Goal: Task Accomplishment & Management: Complete application form

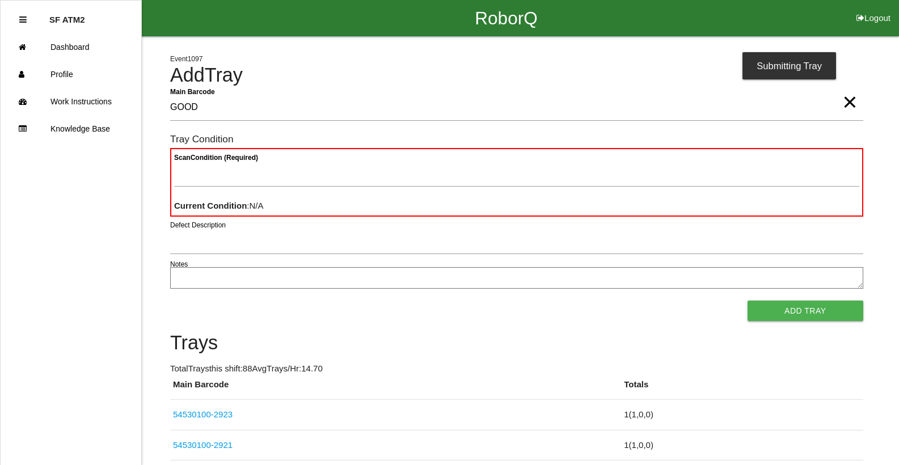
click at [748, 301] on button "Add Tray" at bounding box center [806, 311] width 116 height 20
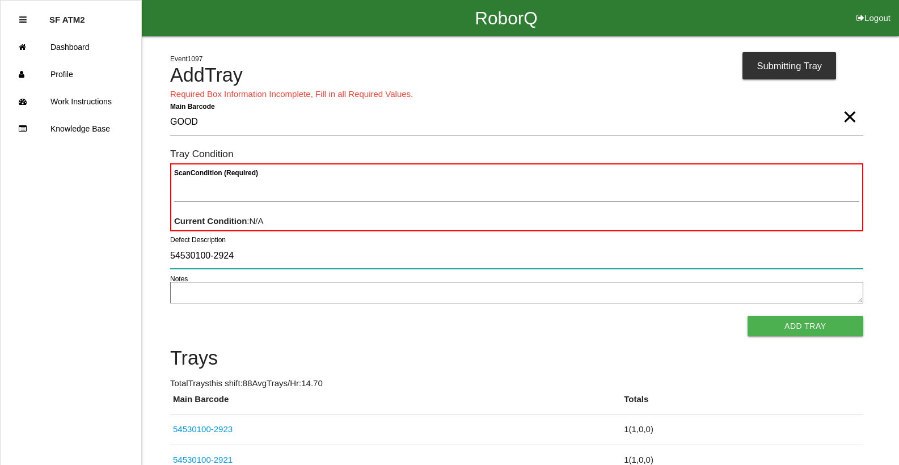
type input "54530100-2924"
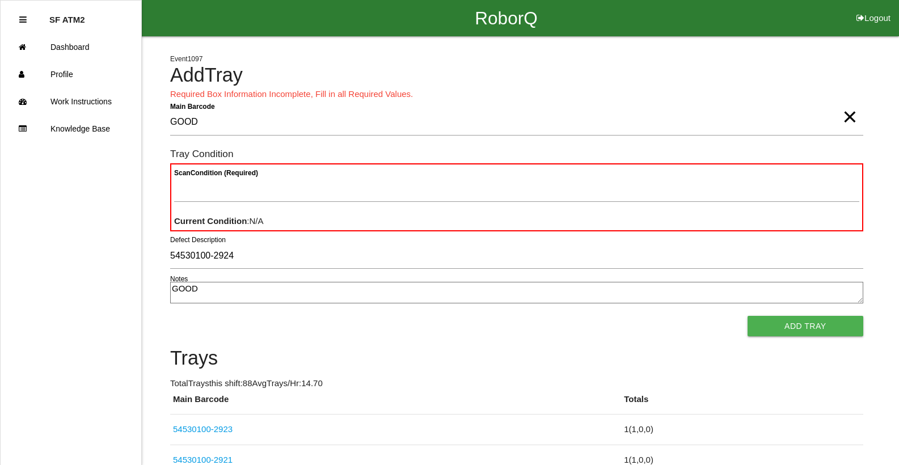
type textarea "GOOD"
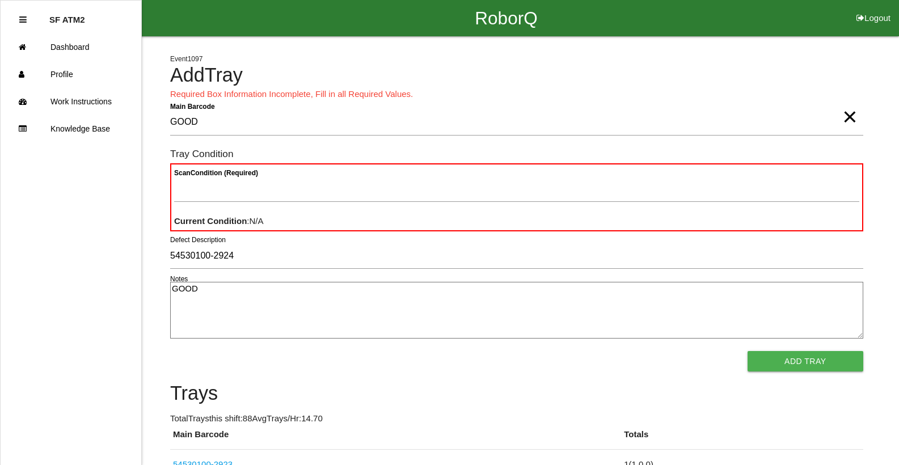
click at [748, 351] on button "Add Tray" at bounding box center [806, 361] width 116 height 20
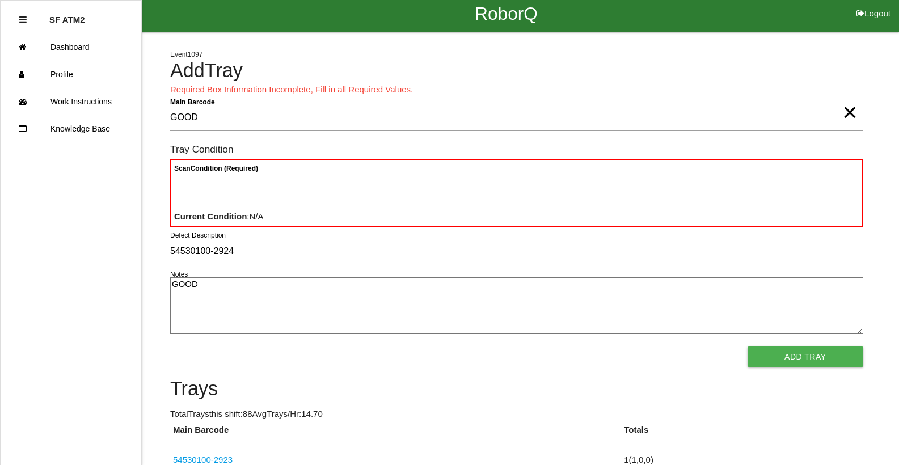
scroll to position [262, 0]
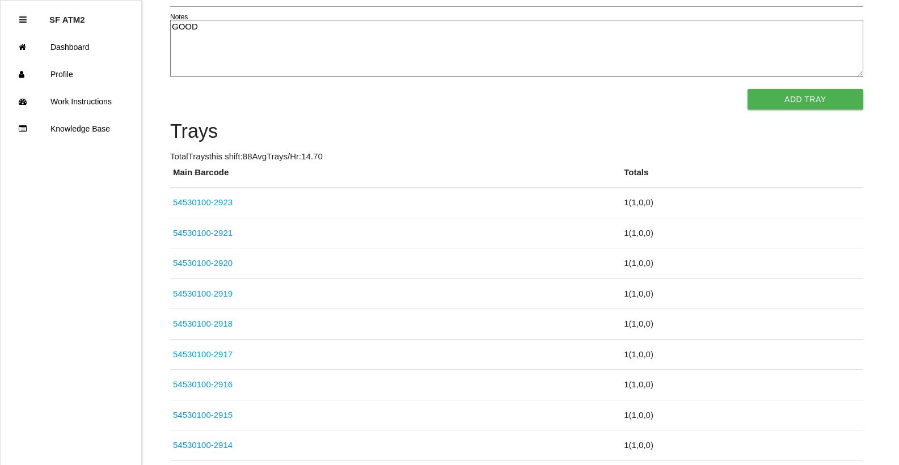
click link "54530100-2920" at bounding box center [203, 263] width 60 height 10
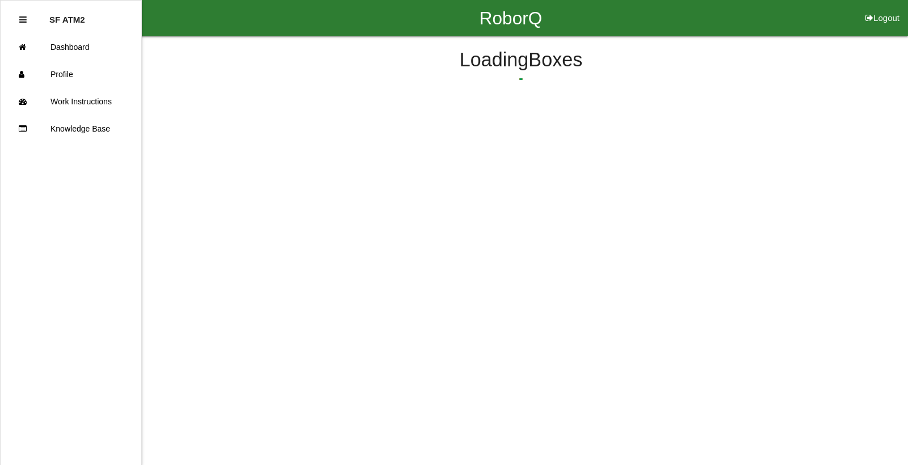
click at [1, 33] on link "Dashboard" at bounding box center [71, 46] width 141 height 27
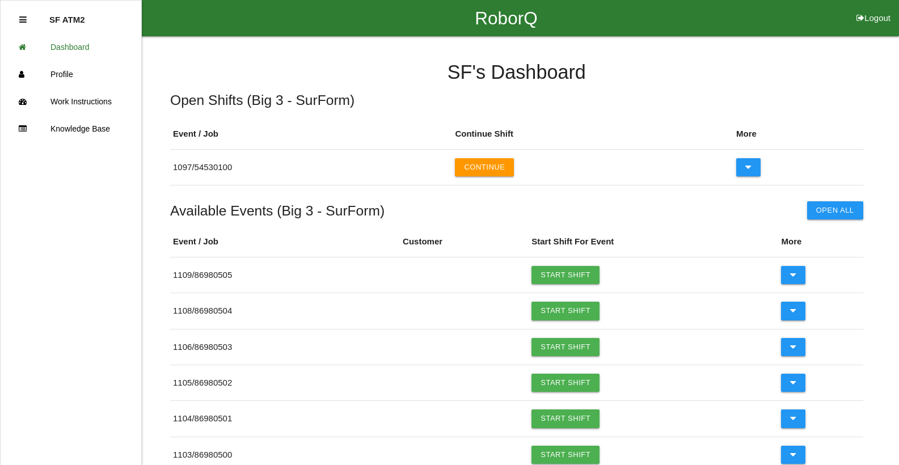
click at [1, 115] on link "Knowledge Base" at bounding box center [71, 128] width 141 height 27
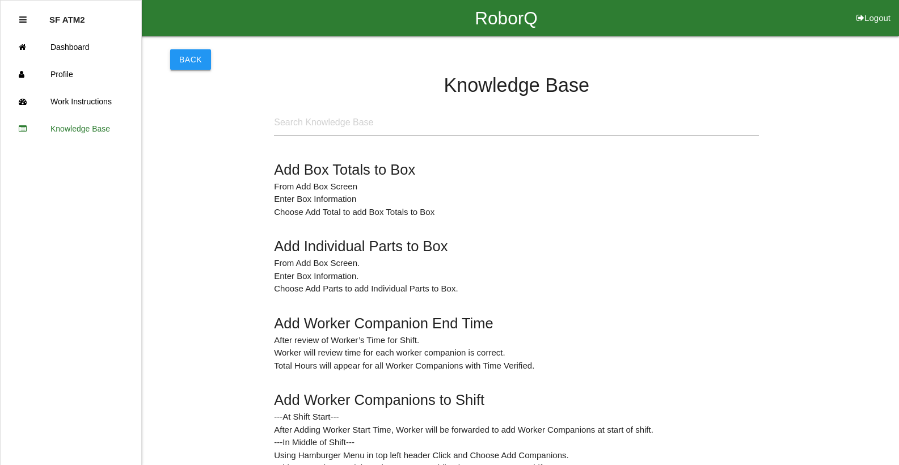
click at [187, 54] on button "Back" at bounding box center [190, 59] width 41 height 20
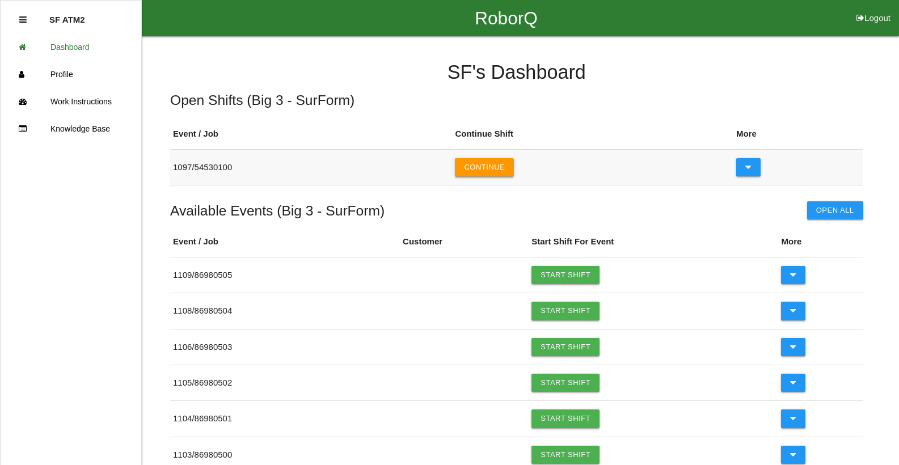
click at [495, 160] on button "Continue" at bounding box center [484, 167] width 59 height 18
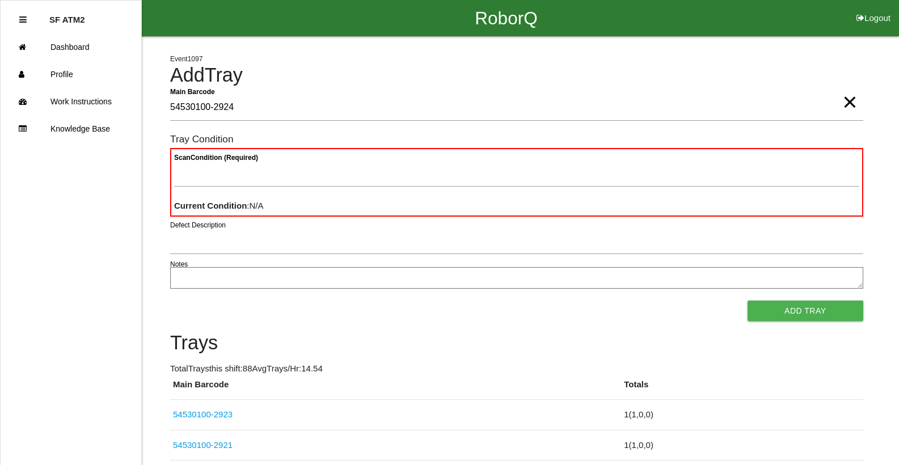
type Barcode "54530100-2924"
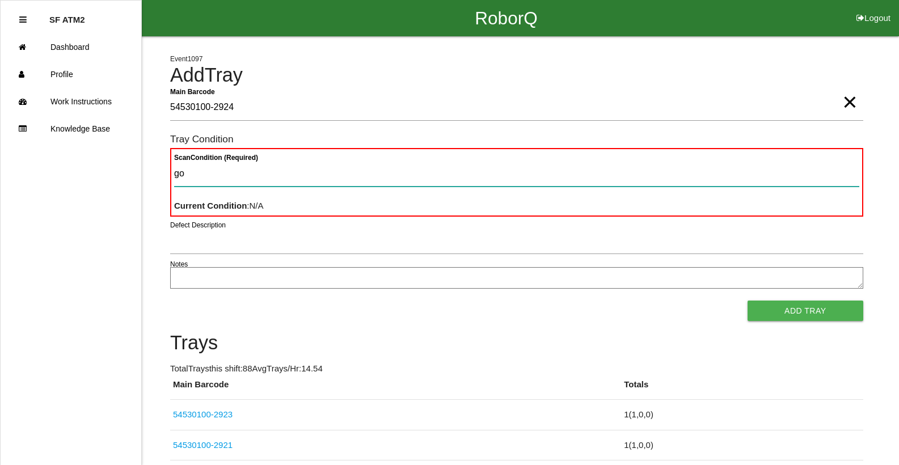
type Condition "goo"
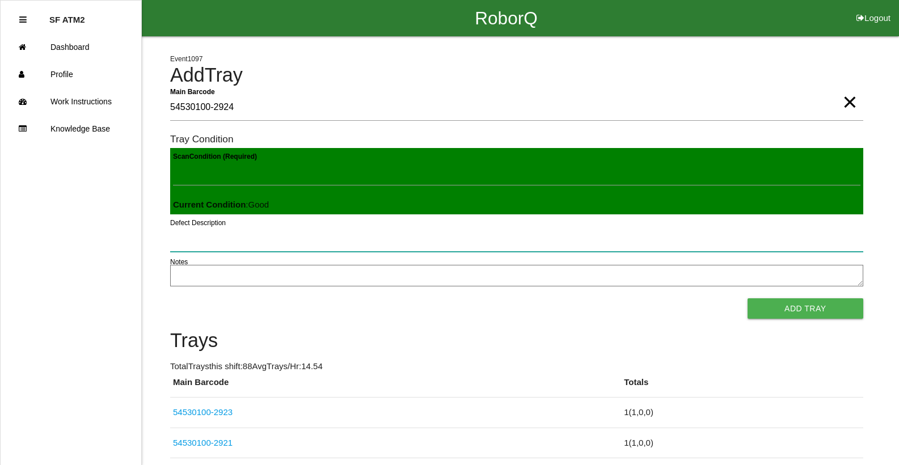
click at [748, 298] on button "Add Tray" at bounding box center [806, 308] width 116 height 20
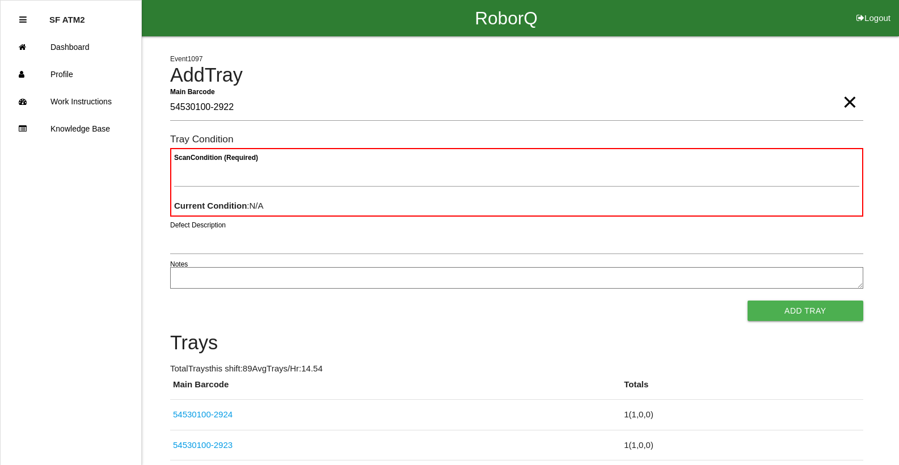
type Barcode "54530100-2922"
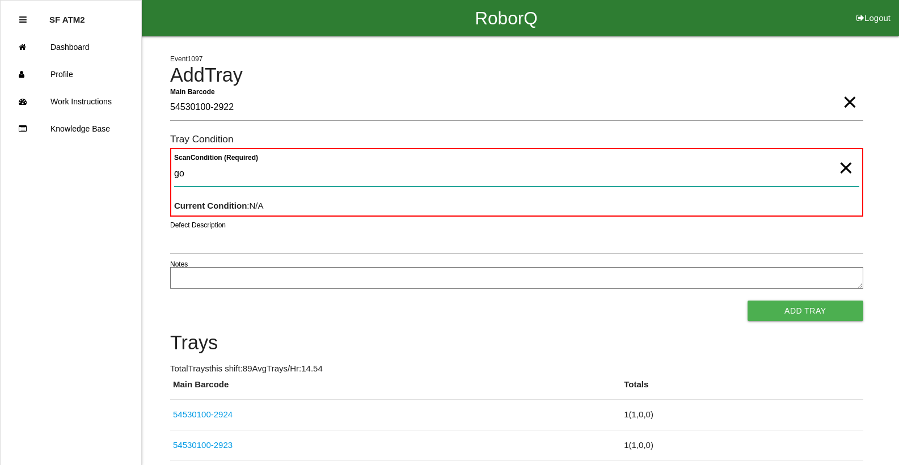
type Condition "goo"
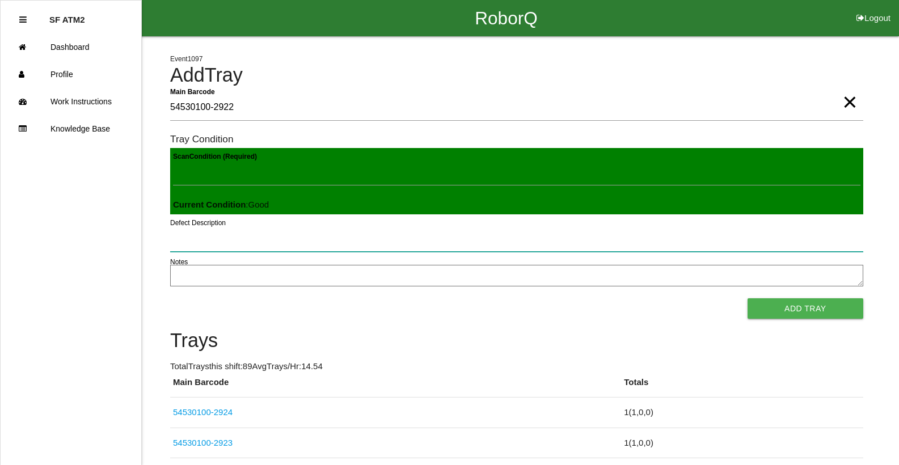
click at [748, 298] on button "Add Tray" at bounding box center [806, 308] width 116 height 20
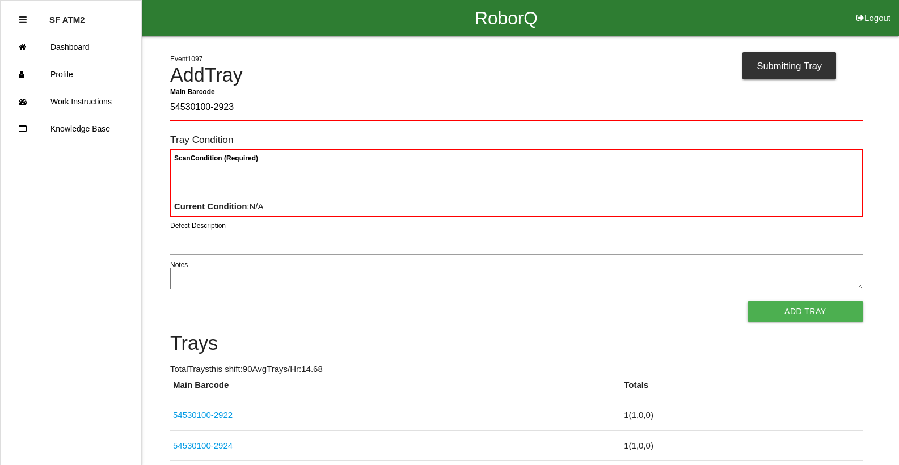
type Barcode "54530100-2923"
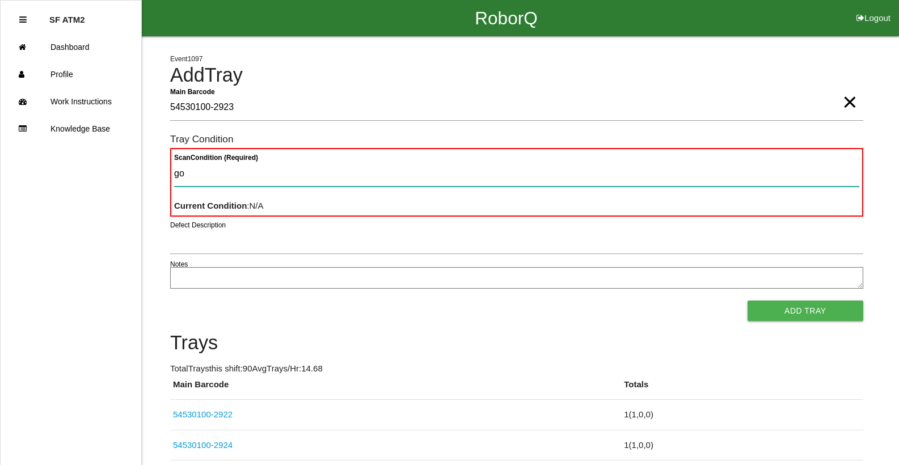
type Condition "goo"
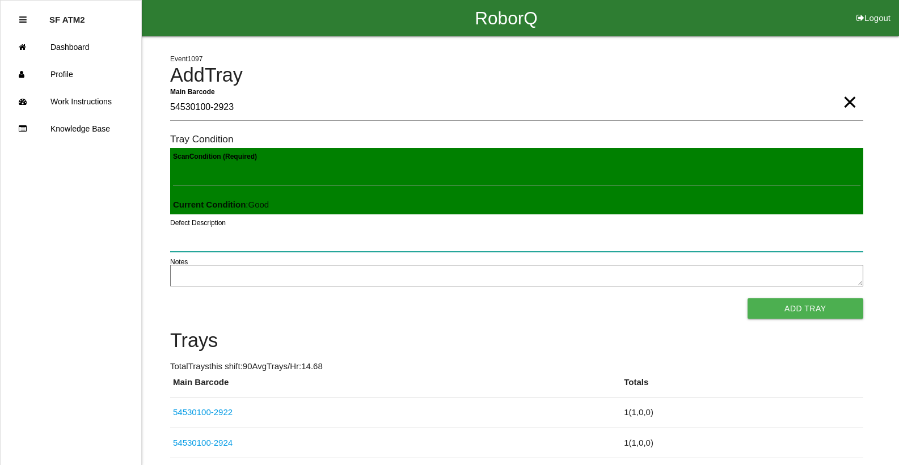
click at [748, 298] on button "Add Tray" at bounding box center [806, 308] width 116 height 20
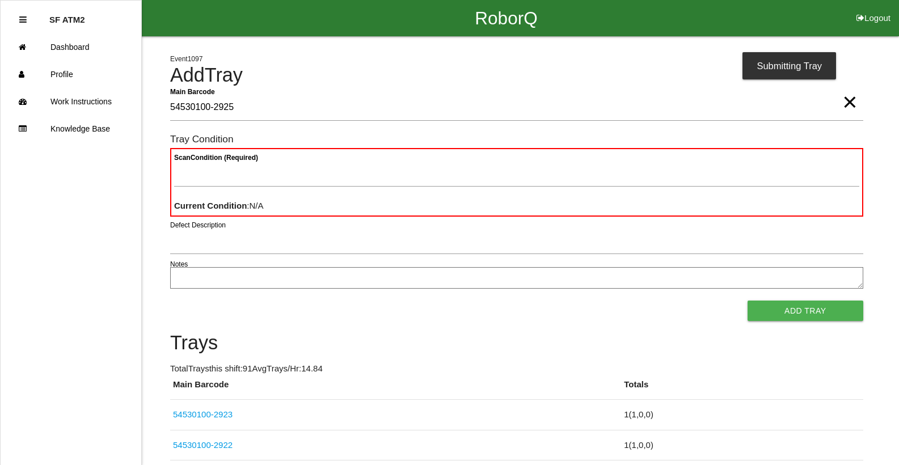
type Barcode "54530100-2925"
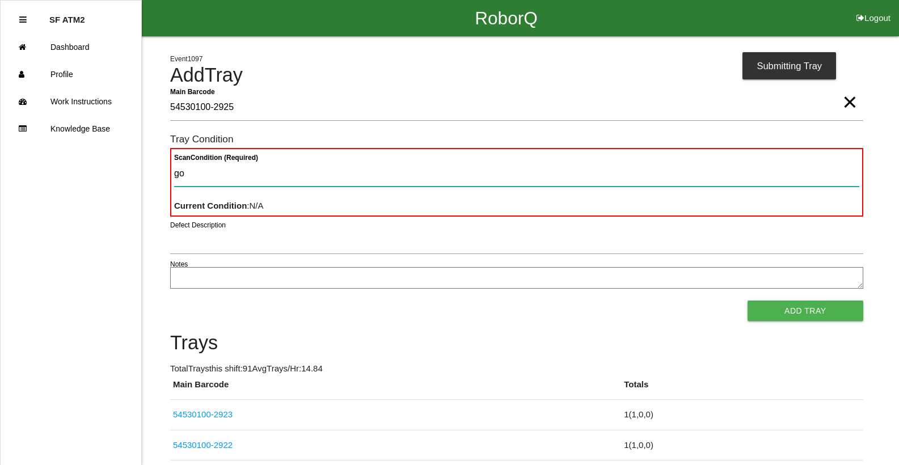
type Condition "goo"
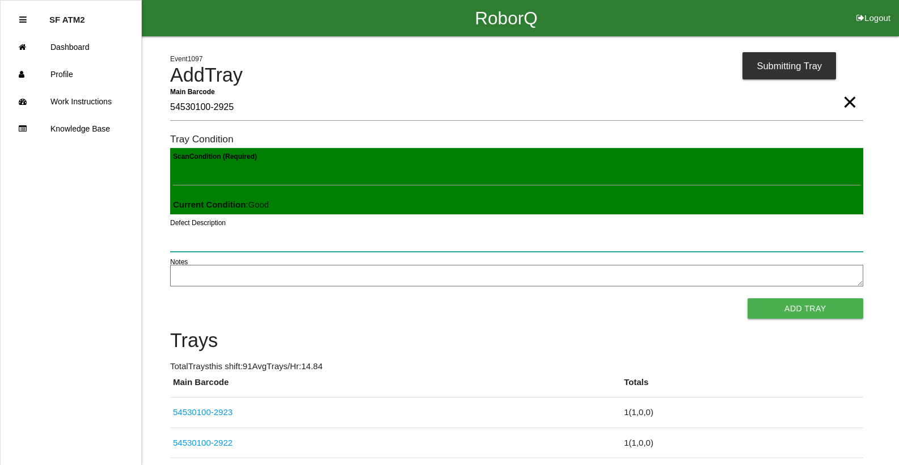
click at [748, 298] on button "Add Tray" at bounding box center [806, 308] width 116 height 20
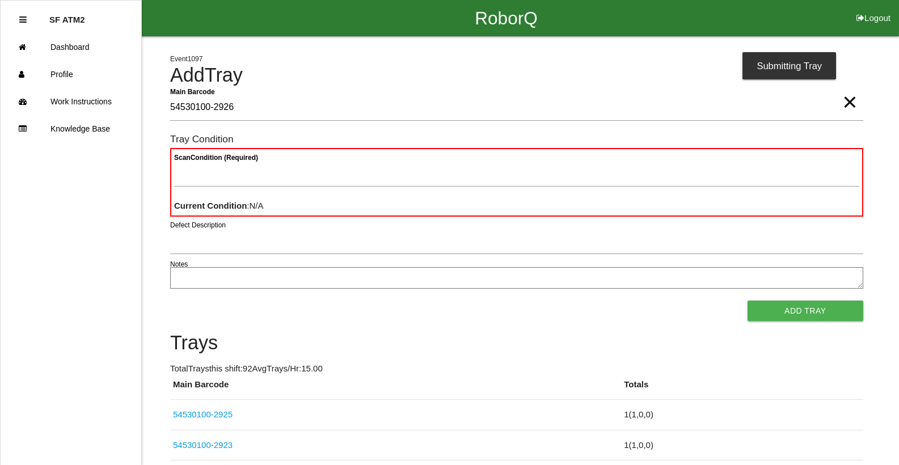
type Barcode "54530100-2926"
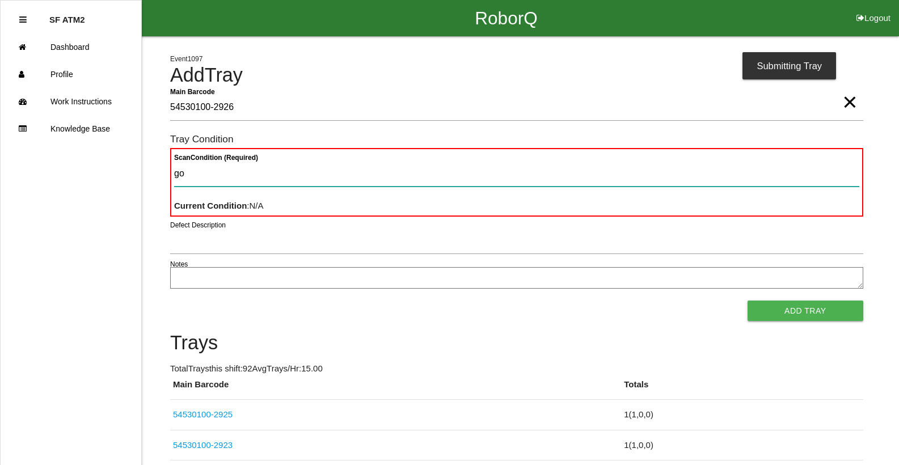
type Condition "goo"
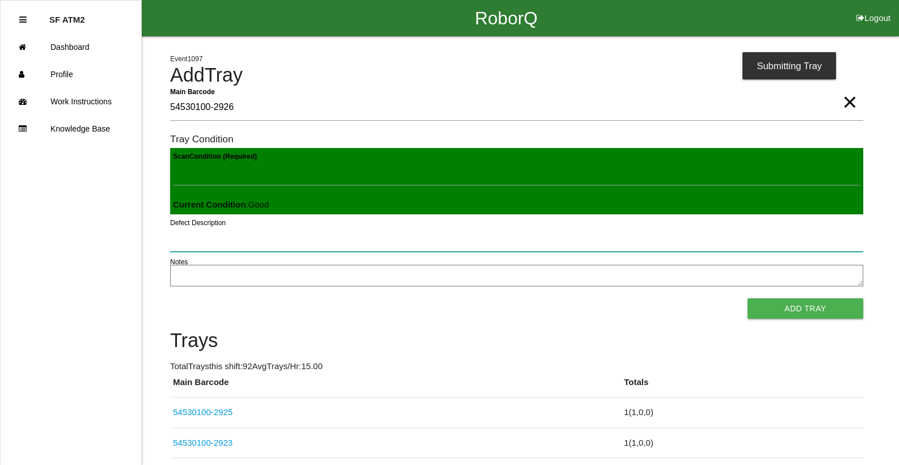
click at [748, 298] on button "Add Tray" at bounding box center [806, 308] width 116 height 20
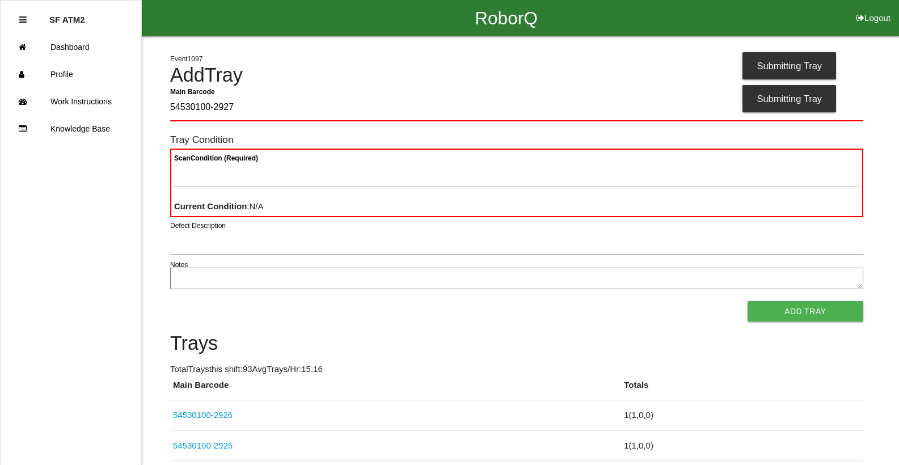
type Barcode "54530100-2927"
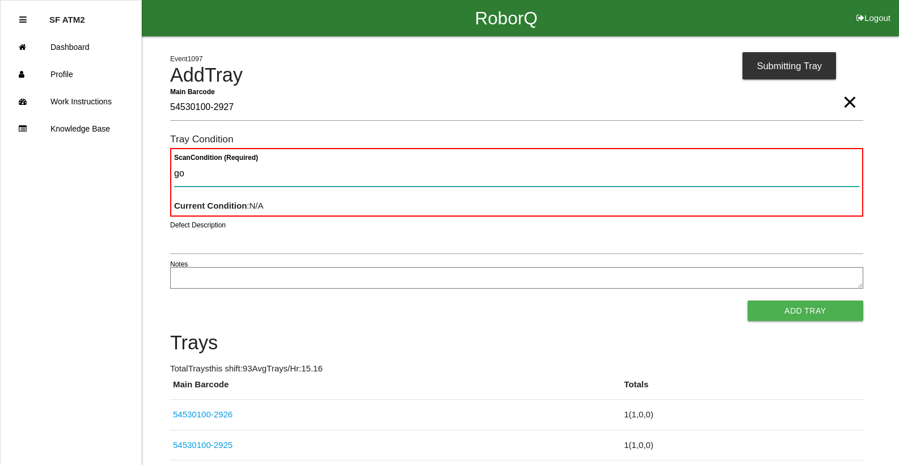
type Condition "goo"
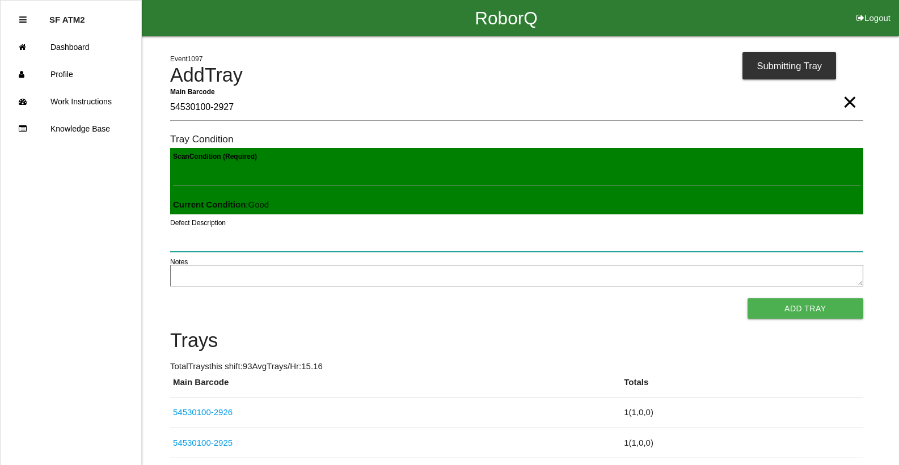
click at [748, 298] on button "Add Tray" at bounding box center [806, 308] width 116 height 20
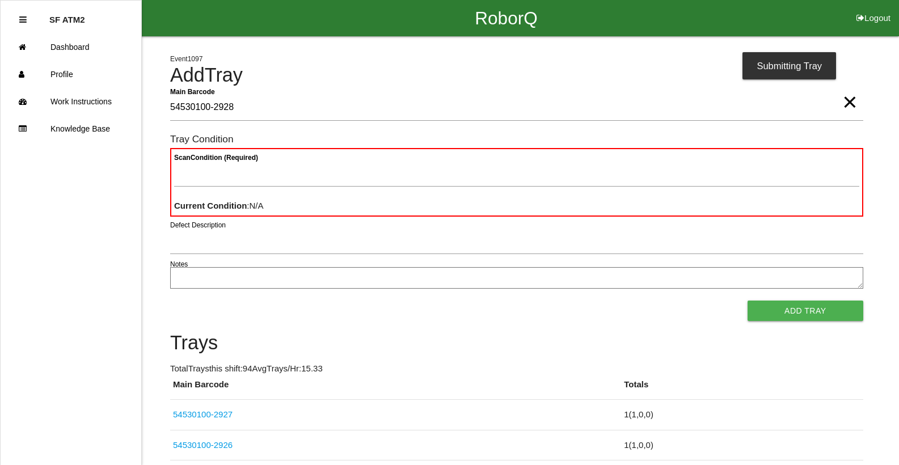
type Barcode "54530100-2928"
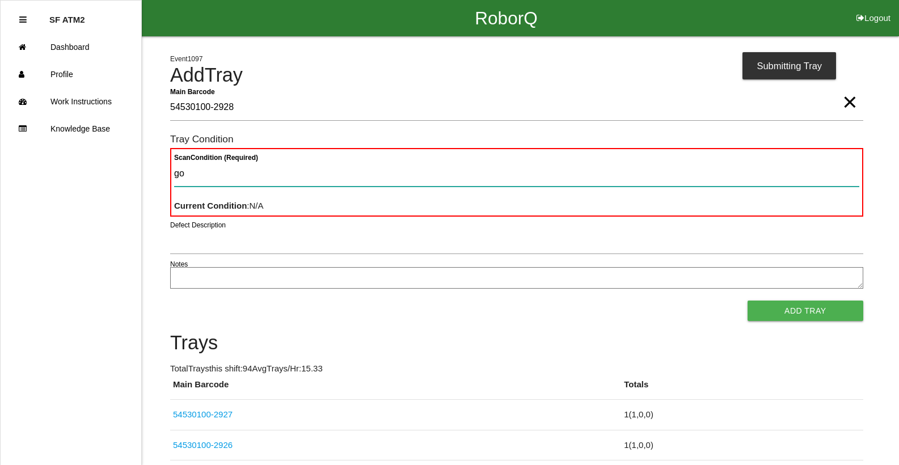
type Condition "goo"
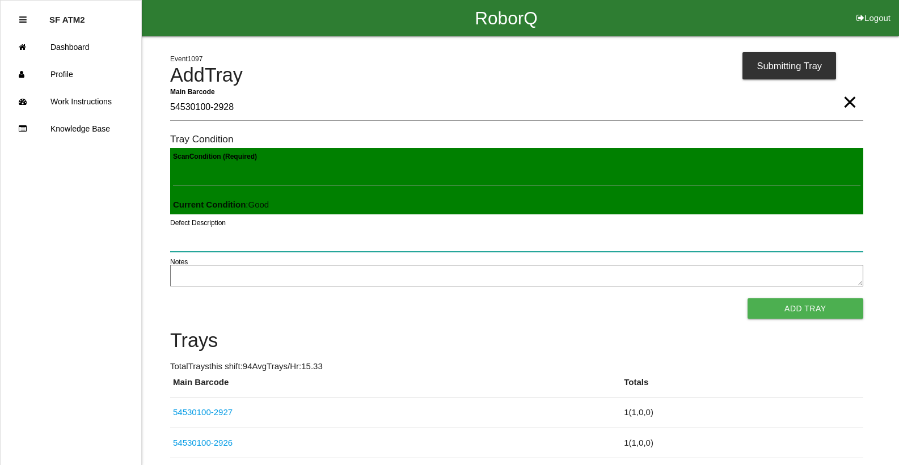
click at [748, 298] on button "Add Tray" at bounding box center [806, 308] width 116 height 20
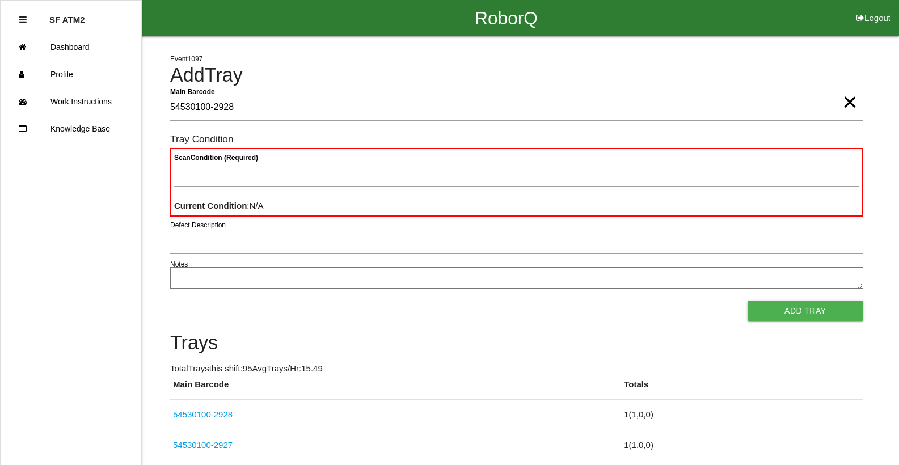
type Barcode "54530100-2928"
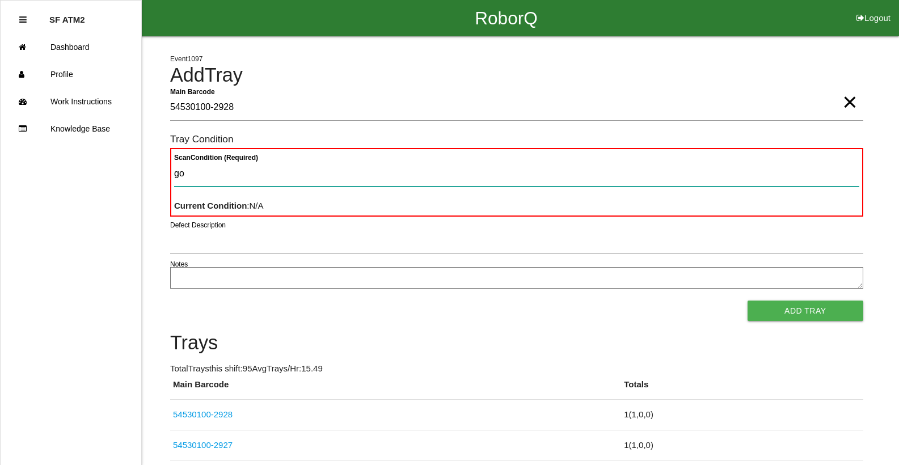
type Condition "goo"
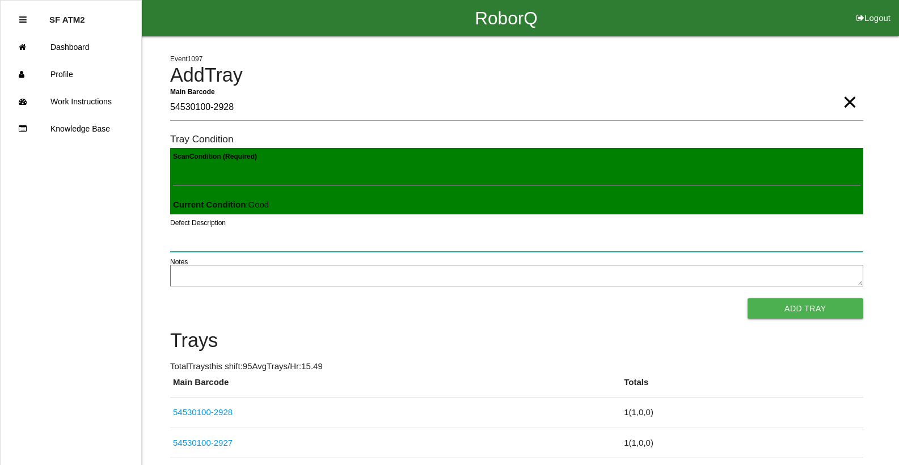
click at [748, 298] on button "Add Tray" at bounding box center [806, 308] width 116 height 20
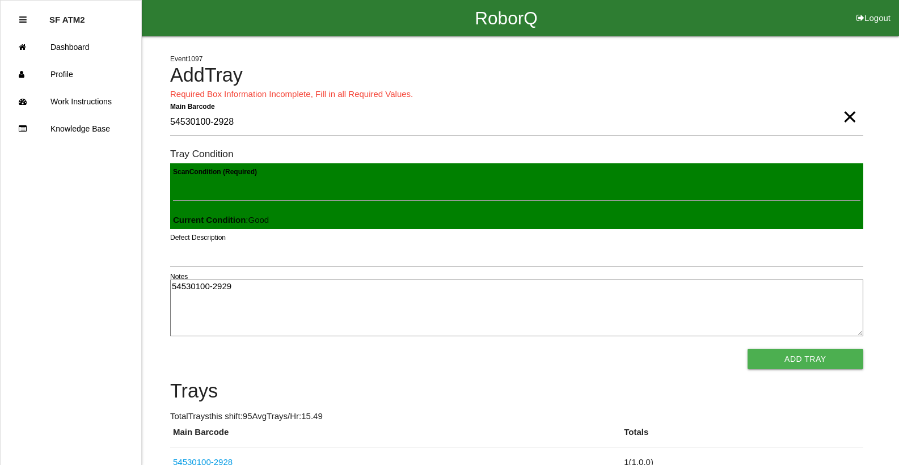
type textarea "54530100-2929"
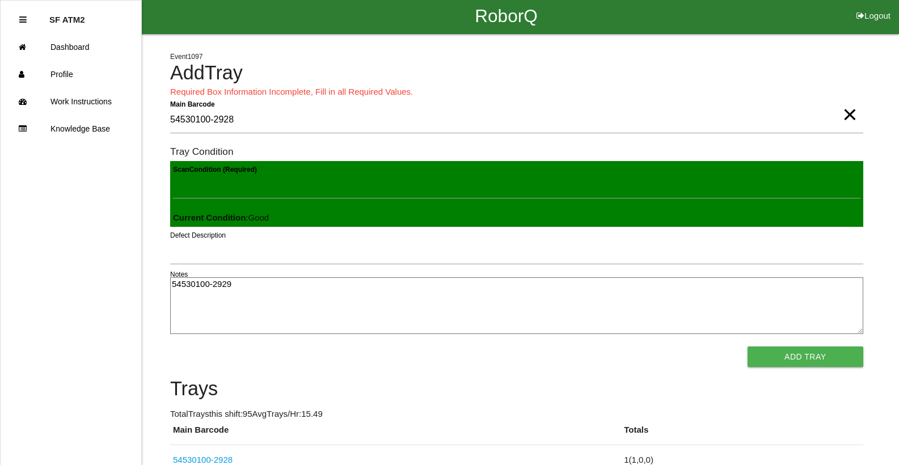
click link "54530100-2928" at bounding box center [203, 460] width 60 height 10
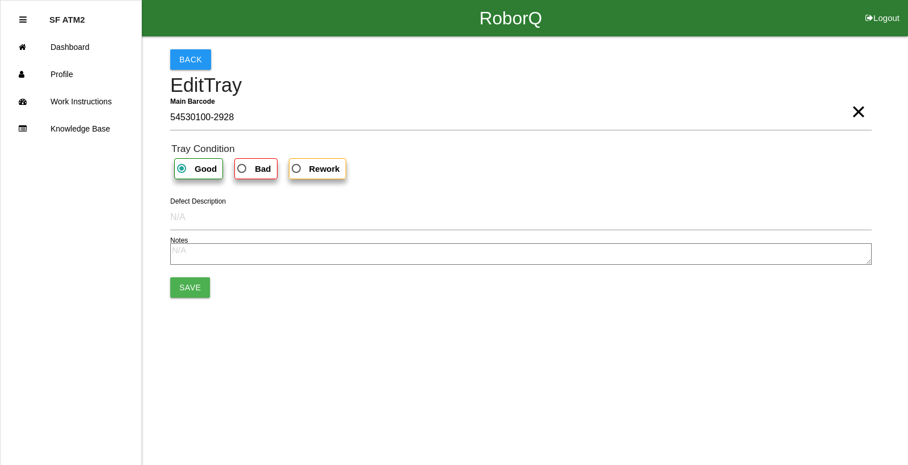
click at [1, 33] on link "Dashboard" at bounding box center [71, 46] width 141 height 27
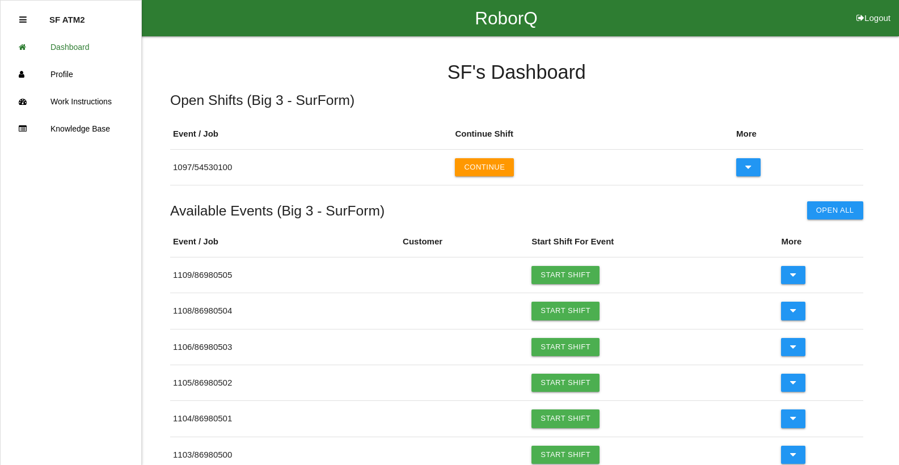
click at [1, 115] on link "Knowledge Base" at bounding box center [71, 128] width 141 height 27
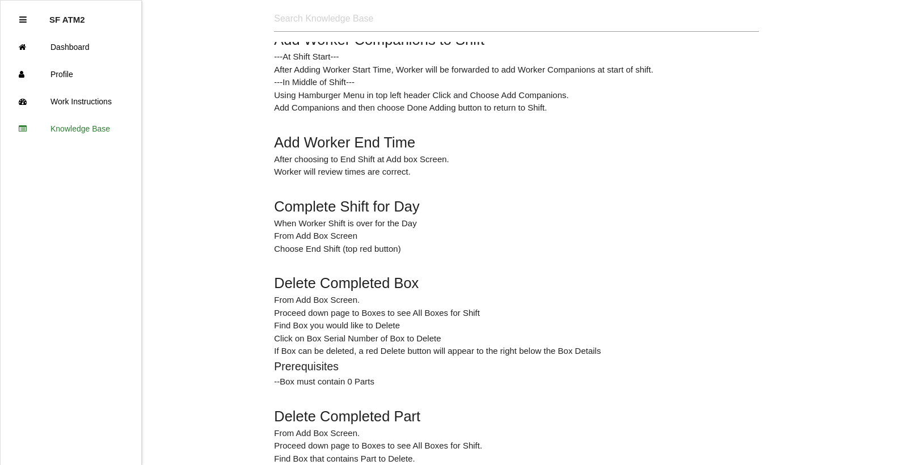
scroll to position [391, 0]
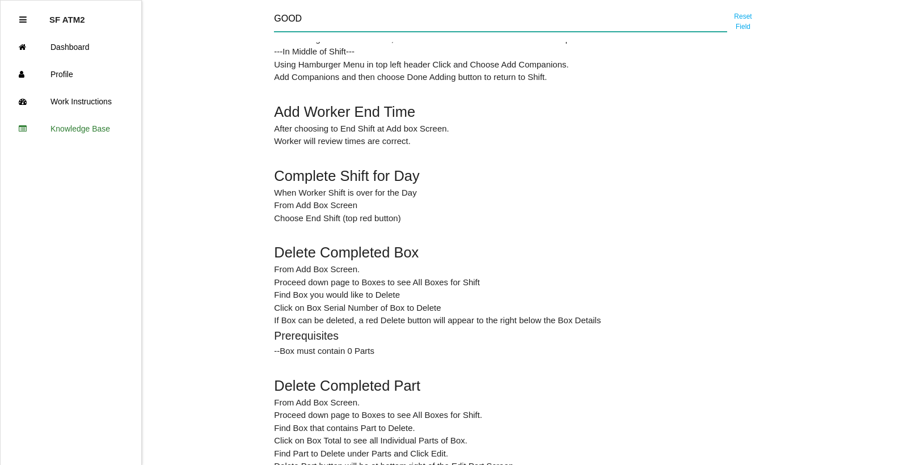
type input "GOOD"
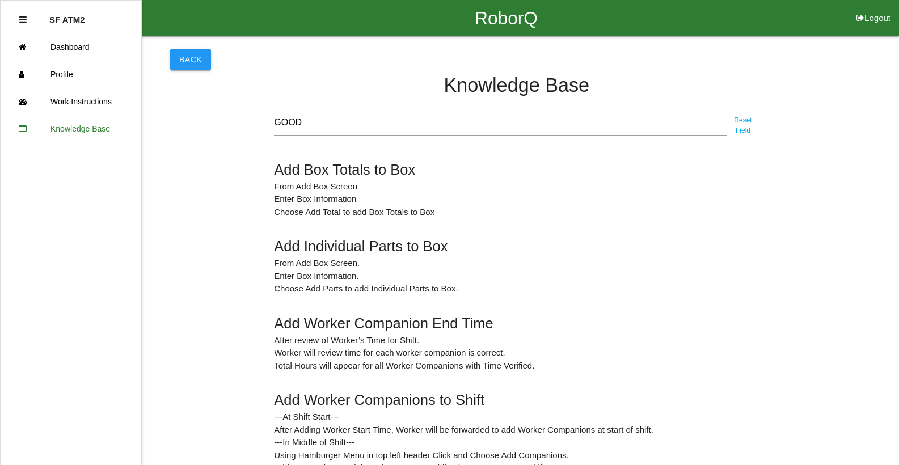
click at [192, 69] on button "Back" at bounding box center [190, 59] width 41 height 20
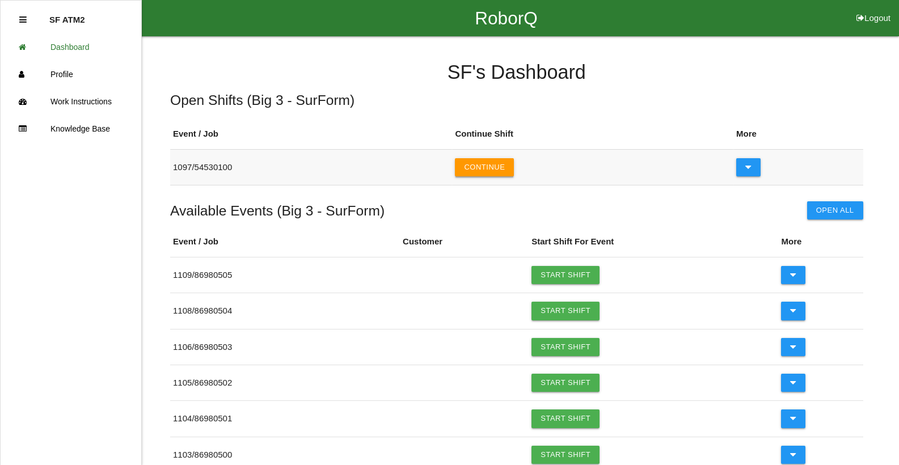
click at [498, 172] on button "Continue" at bounding box center [484, 167] width 59 height 18
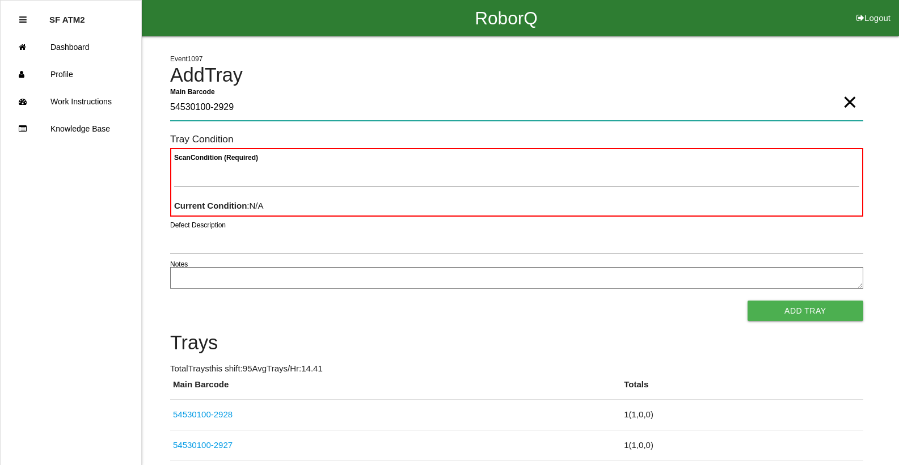
type Barcode "54530100-2929"
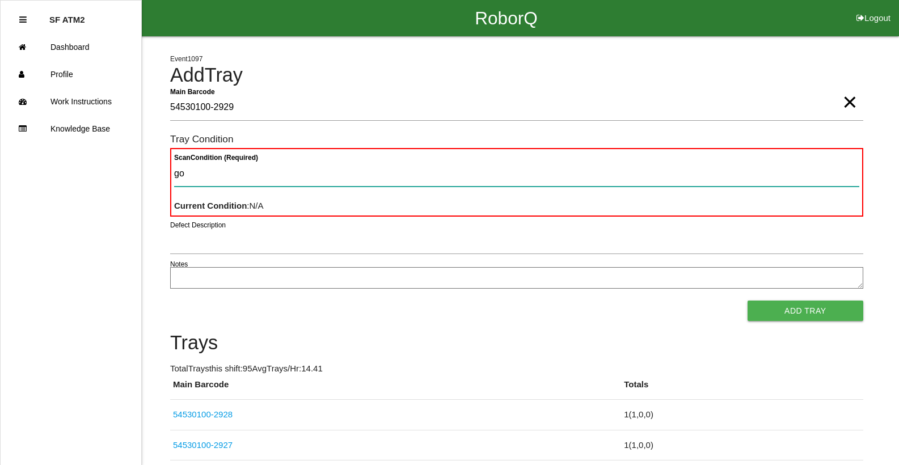
type Condition "goo"
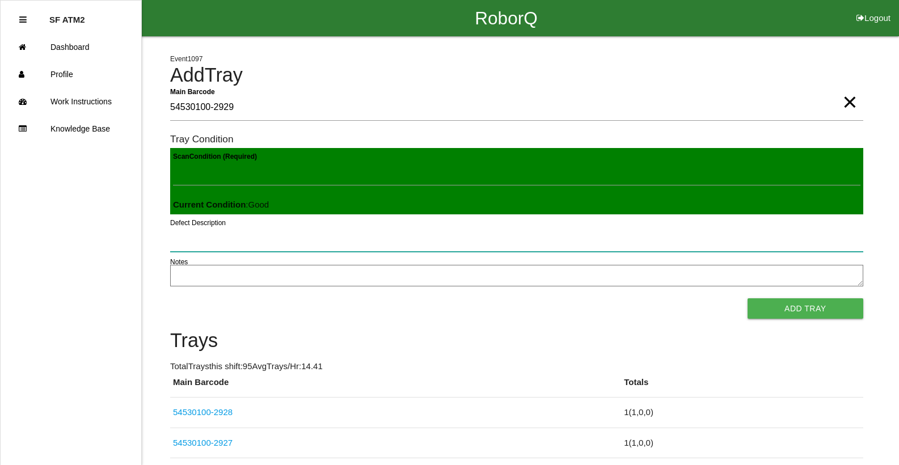
click at [748, 298] on button "Add Tray" at bounding box center [806, 308] width 116 height 20
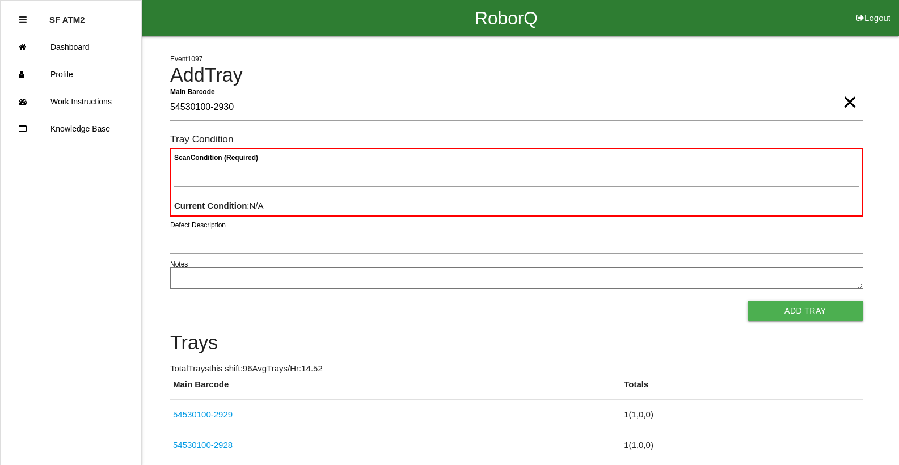
type Barcode "54530100-2930"
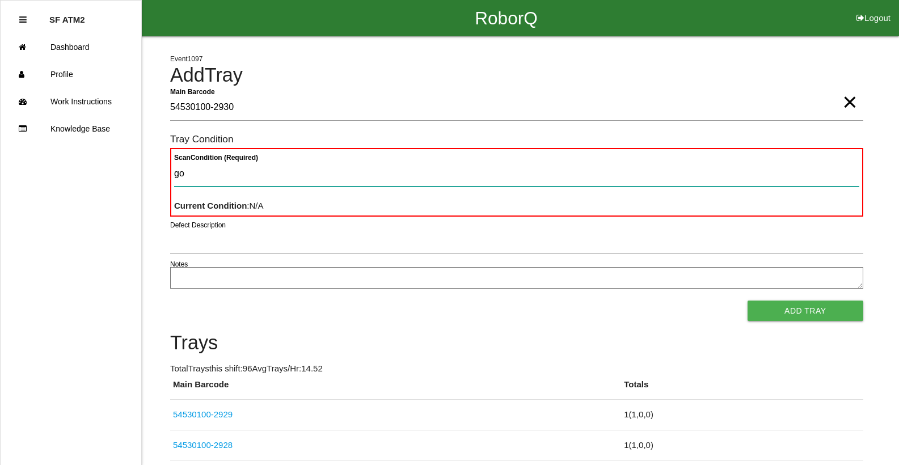
type Condition "goo"
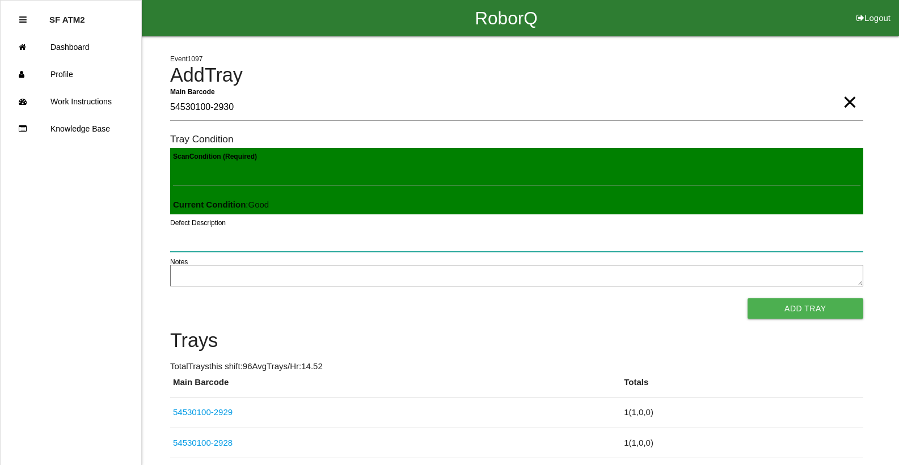
click at [748, 298] on button "Add Tray" at bounding box center [806, 308] width 116 height 20
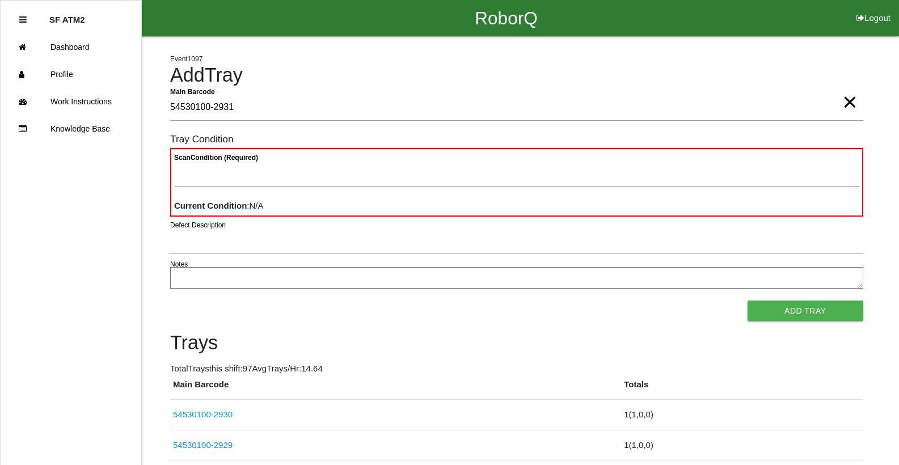
type Barcode "54530100-2931"
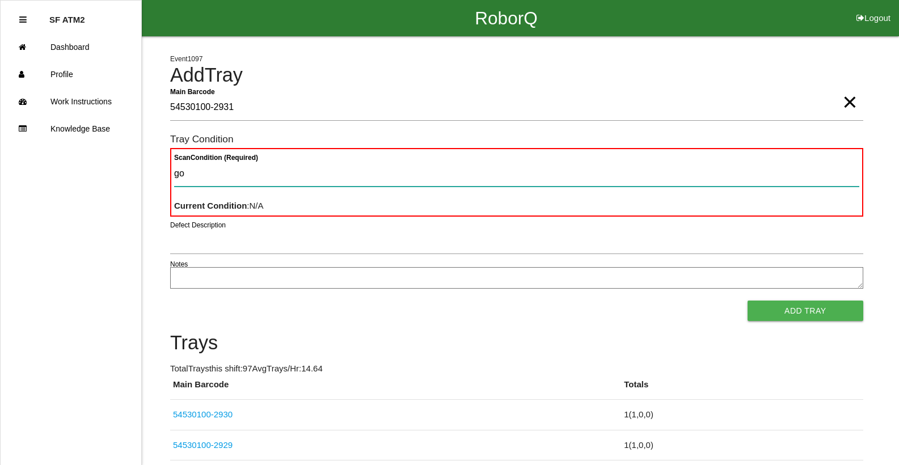
type Condition "goo"
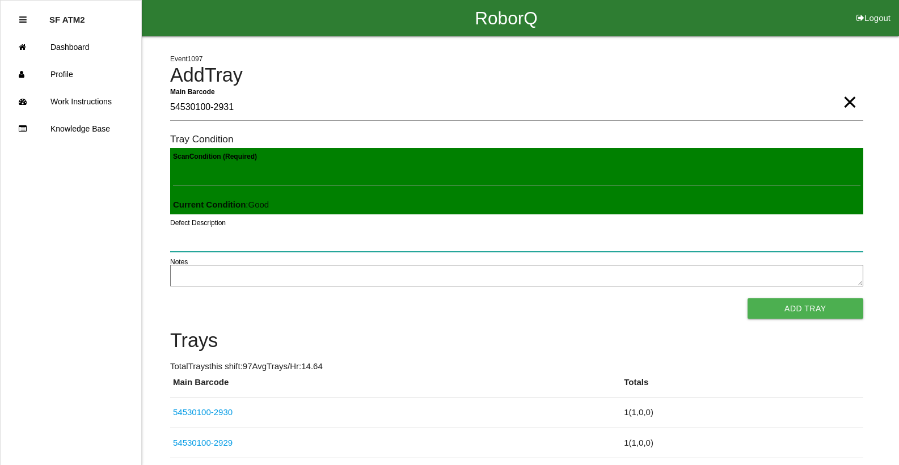
click at [748, 298] on button "Add Tray" at bounding box center [806, 308] width 116 height 20
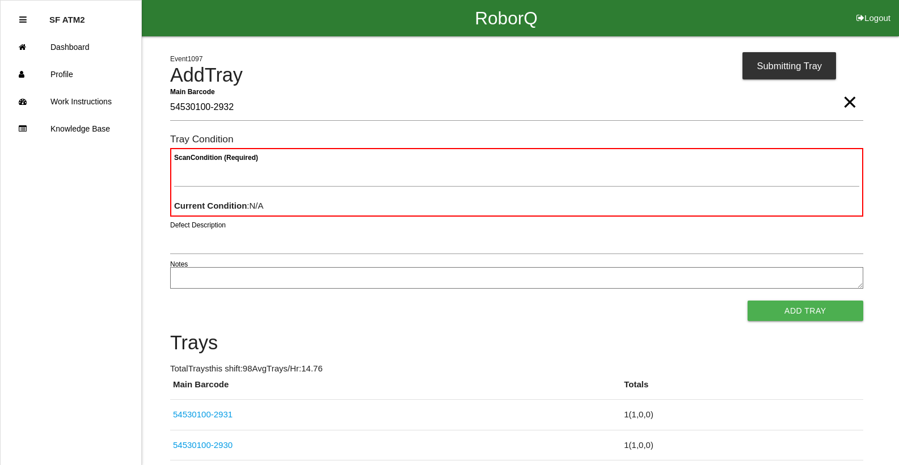
type Barcode "54530100-2932"
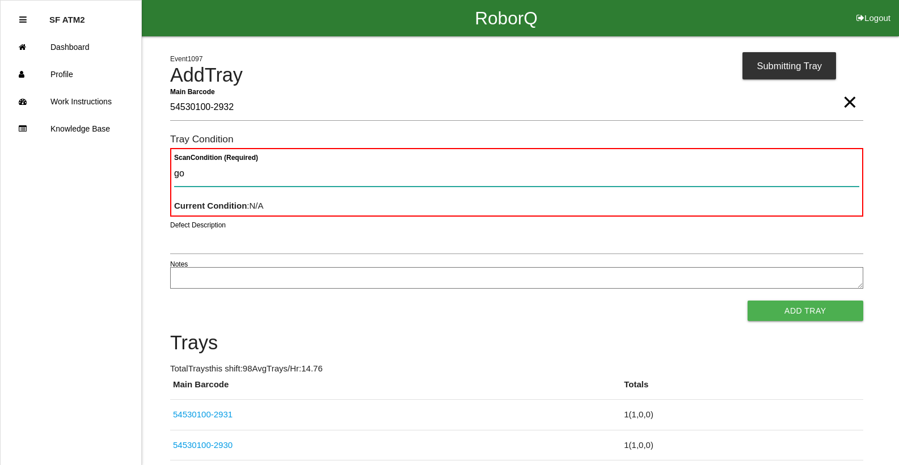
type Condition "goo"
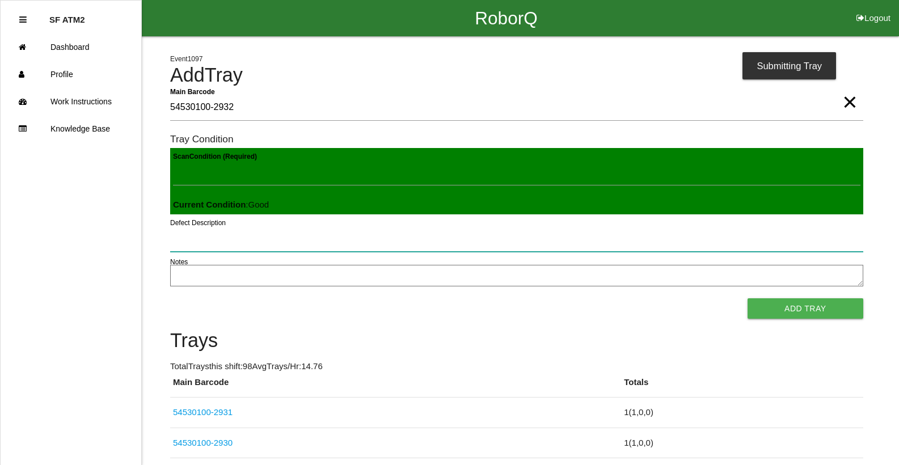
click at [748, 298] on button "Add Tray" at bounding box center [806, 308] width 116 height 20
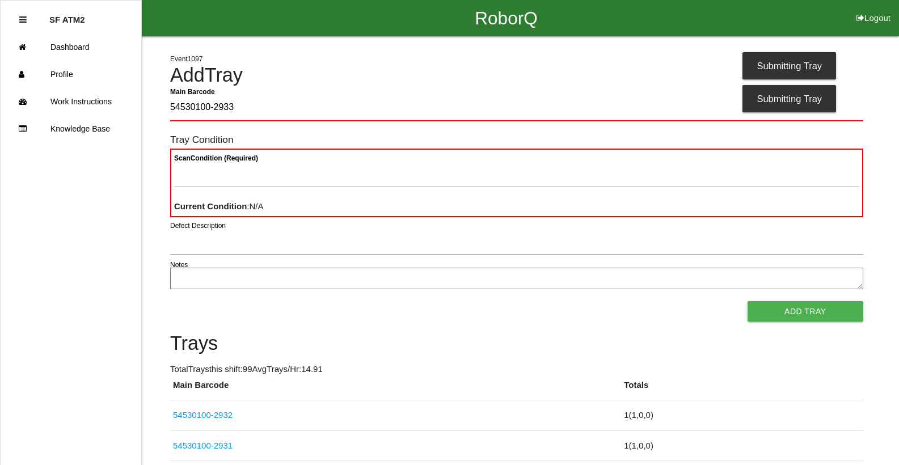
type Barcode "54530100-2933"
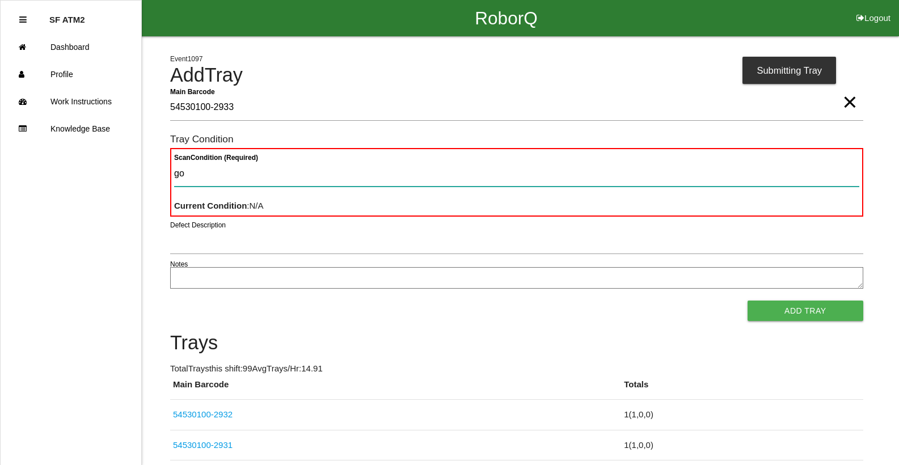
type Condition "goo"
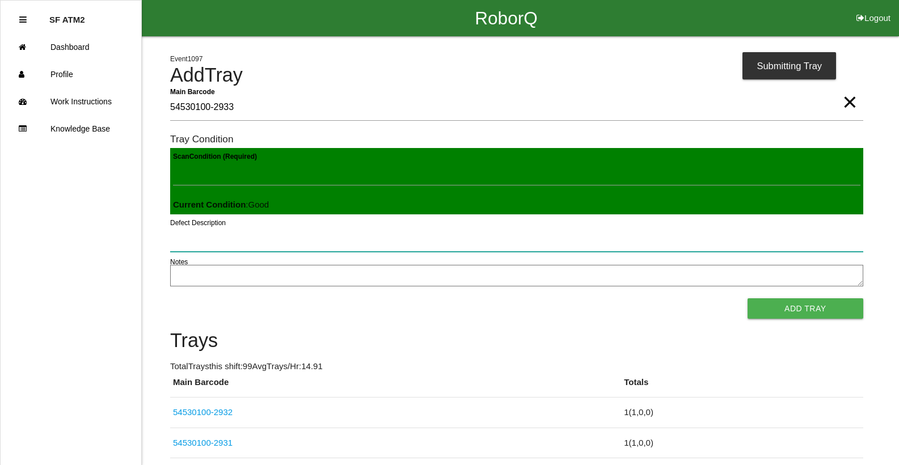
click at [748, 298] on button "Add Tray" at bounding box center [806, 308] width 116 height 20
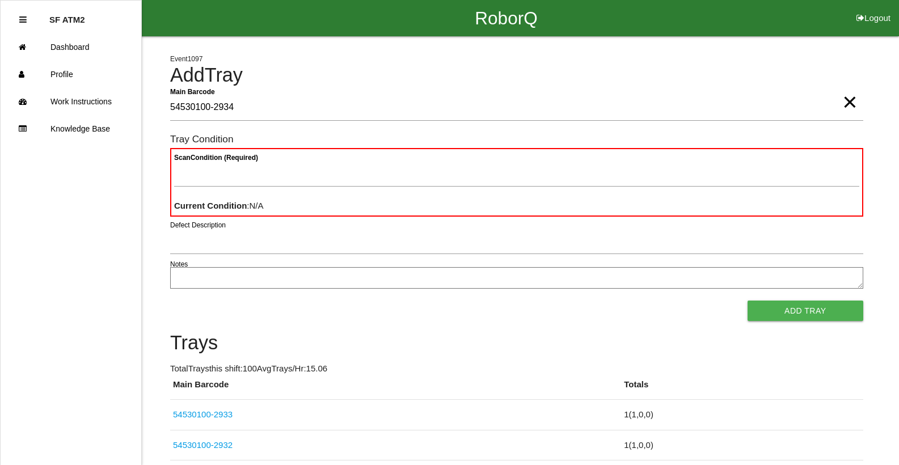
type Barcode "54530100-2934"
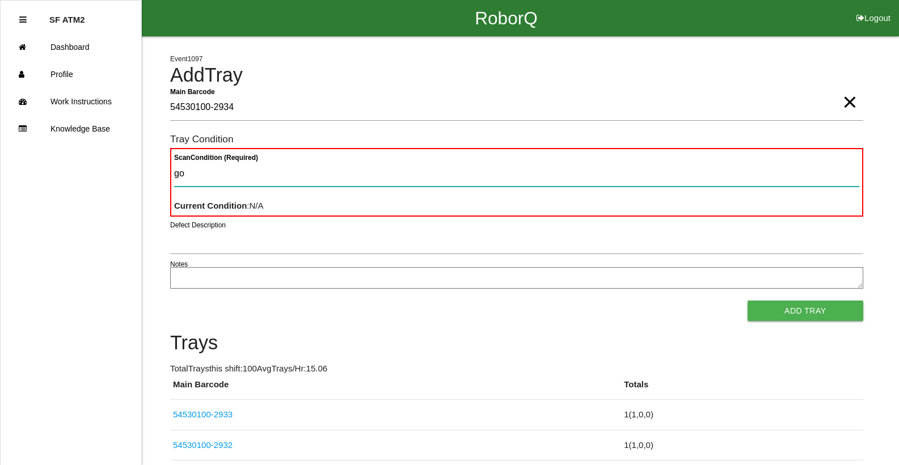
type Condition "goo"
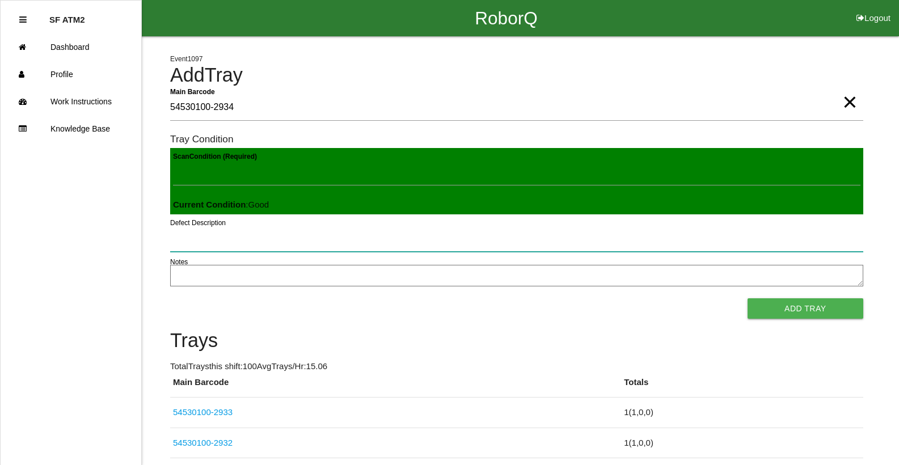
click at [748, 298] on button "Add Tray" at bounding box center [806, 308] width 116 height 20
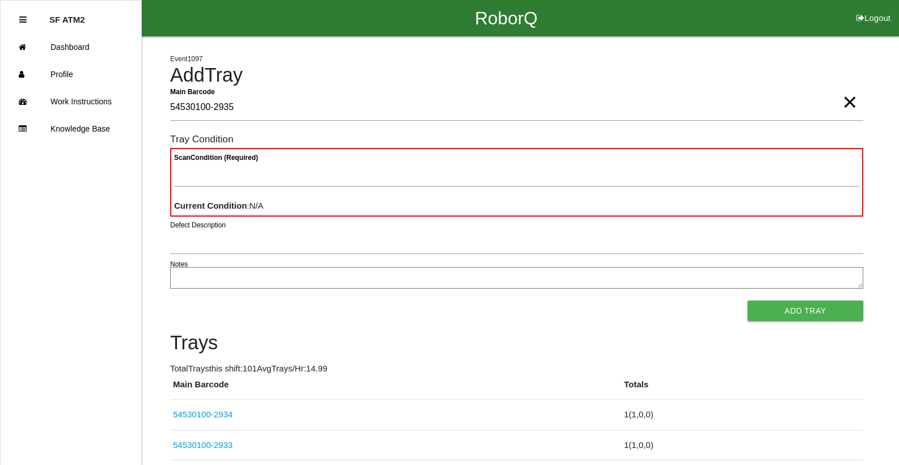
type Barcode "54530100-2935"
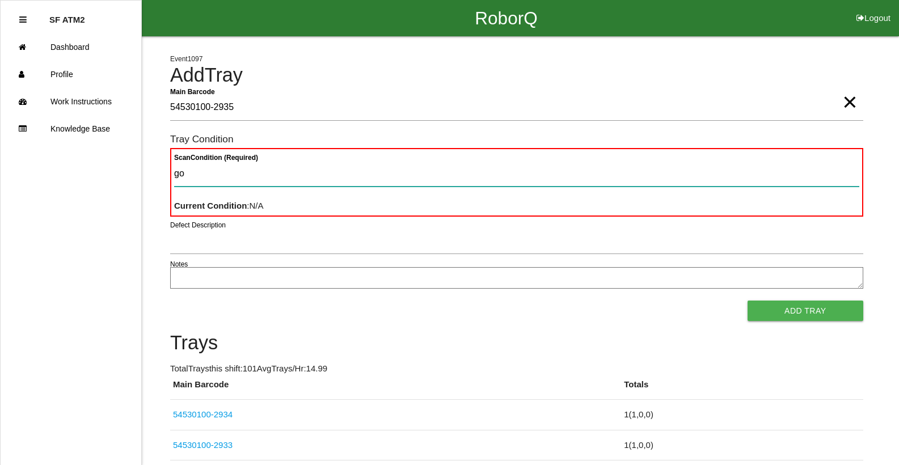
type Condition "goo"
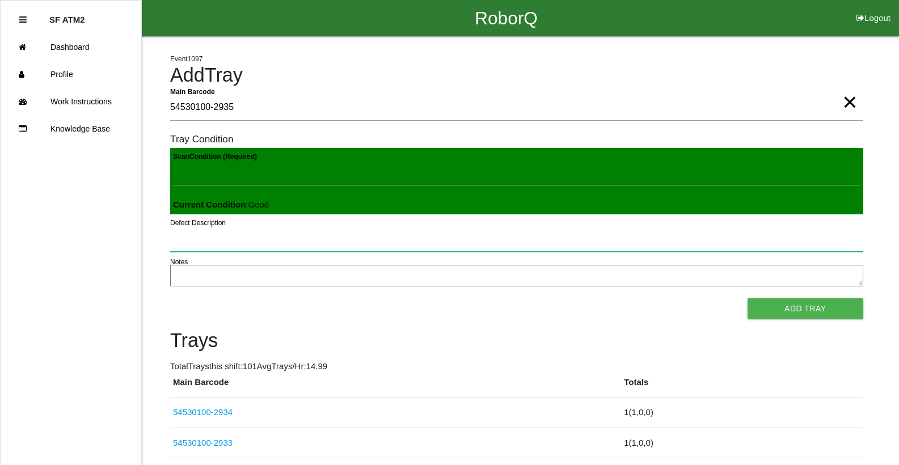
click at [748, 298] on button "Add Tray" at bounding box center [806, 308] width 116 height 20
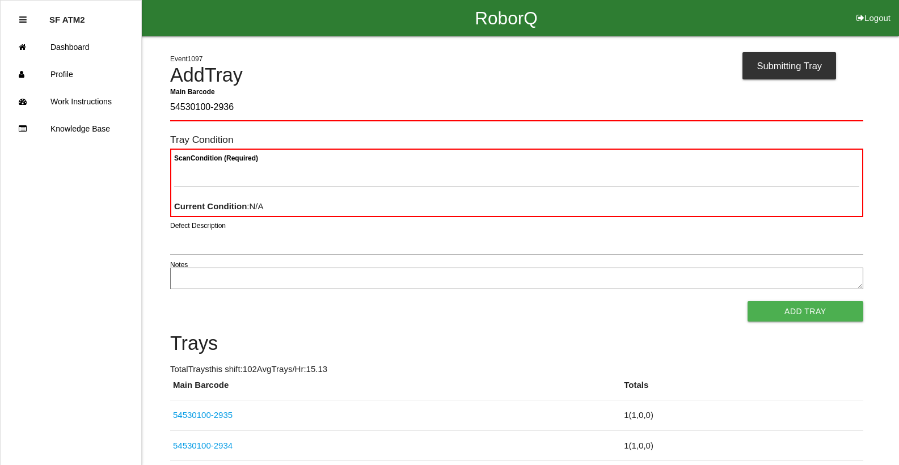
type Barcode "54530100-2936"
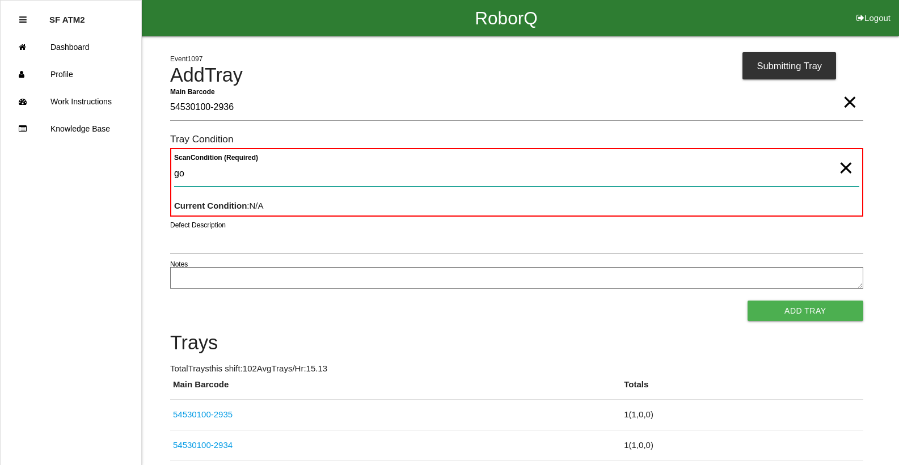
type Condition "goo"
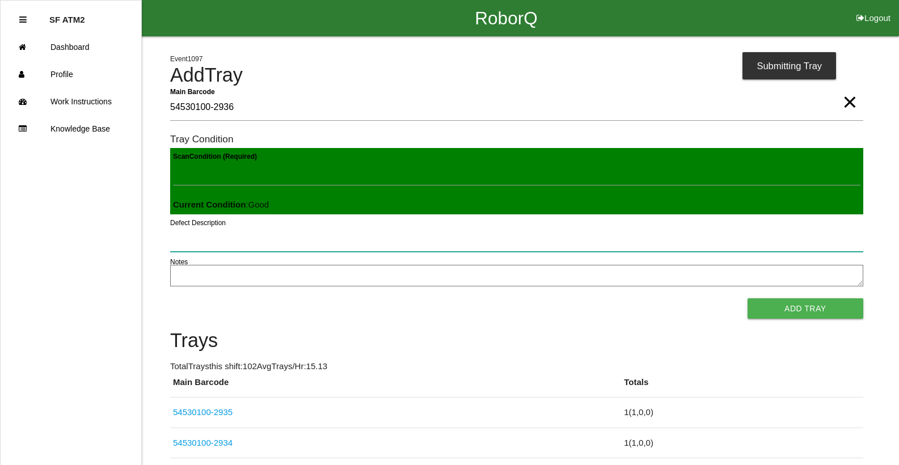
click at [748, 298] on button "Add Tray" at bounding box center [806, 308] width 116 height 20
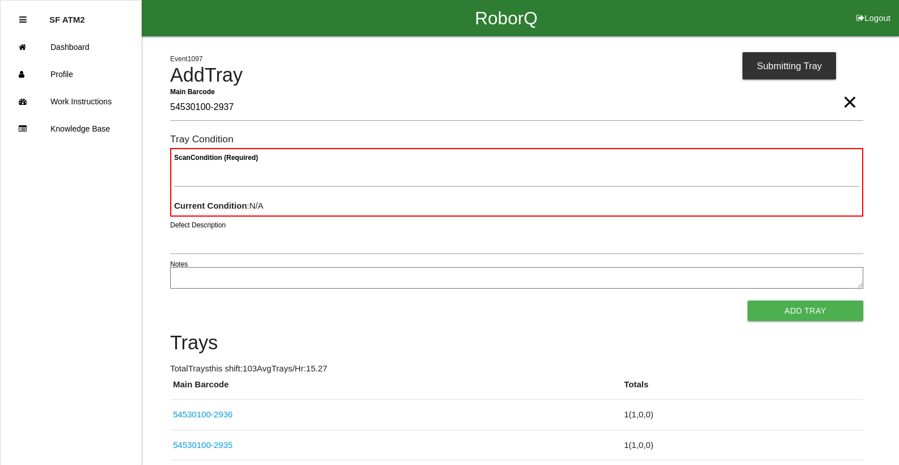
type Barcode "54530100-2937"
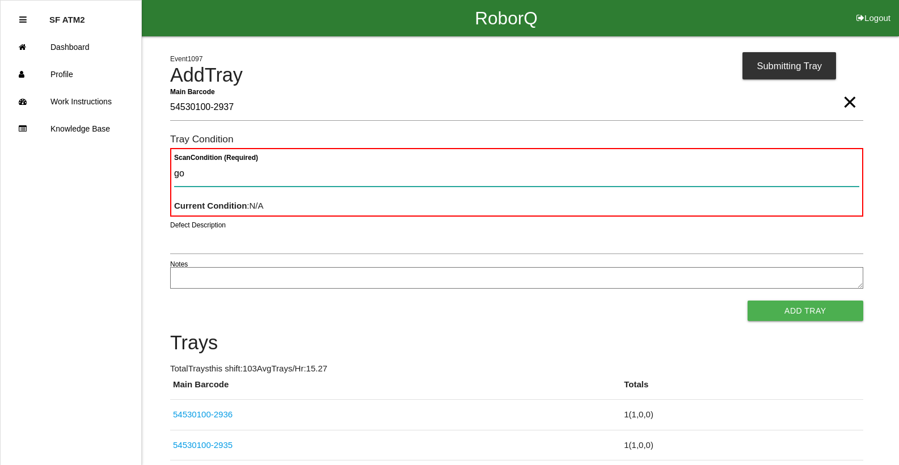
type Condition "goo"
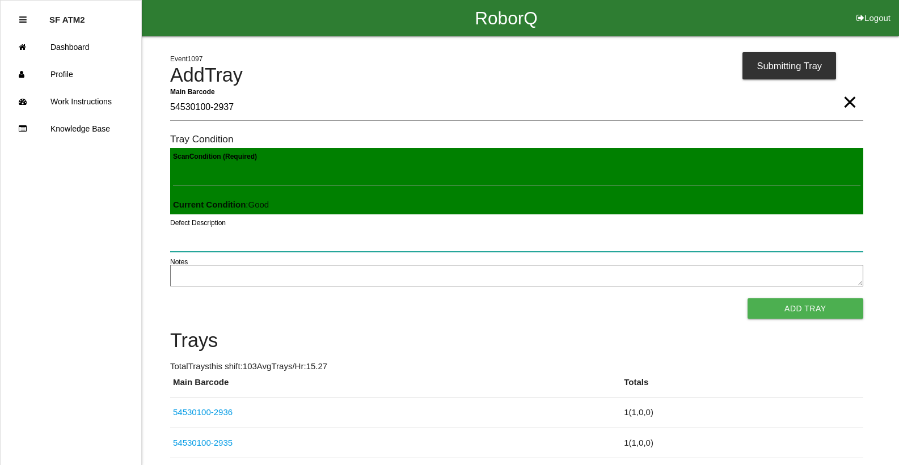
click at [748, 298] on button "Add Tray" at bounding box center [806, 308] width 116 height 20
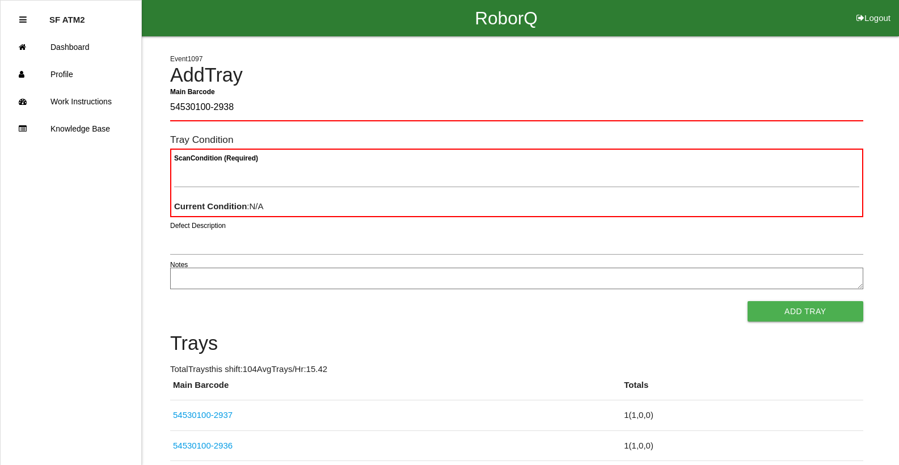
type Barcode "54530100-2938"
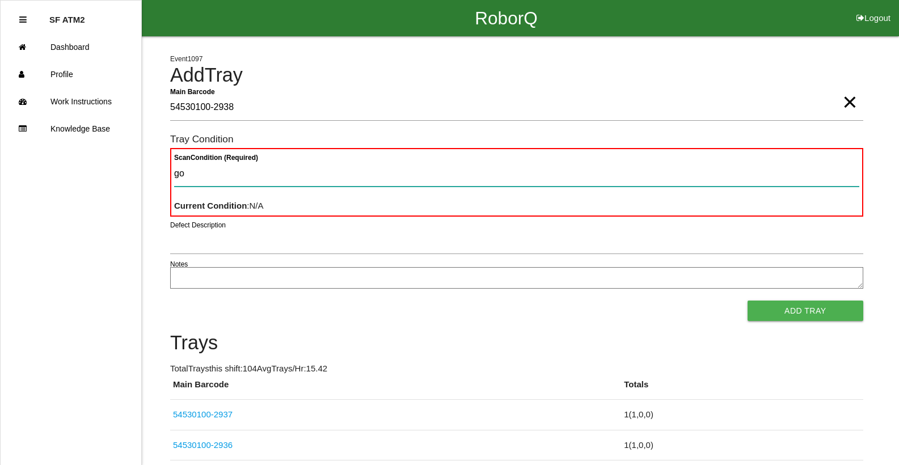
type Condition "goo"
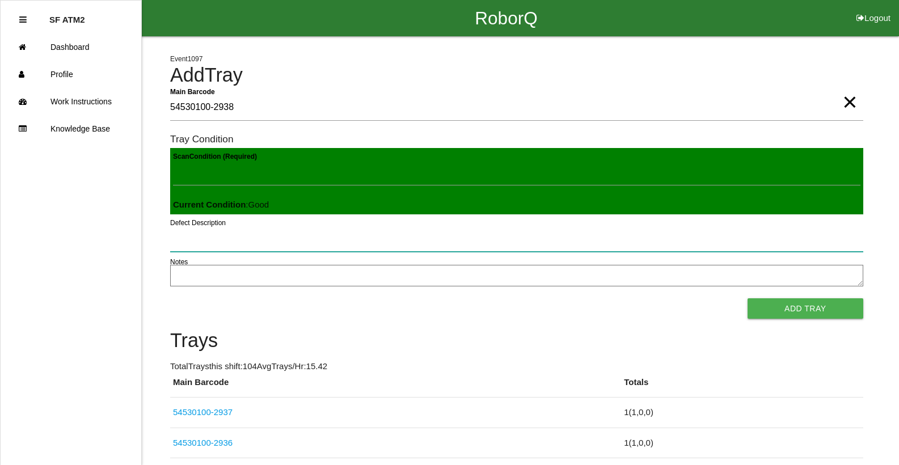
click at [748, 298] on button "Add Tray" at bounding box center [806, 308] width 116 height 20
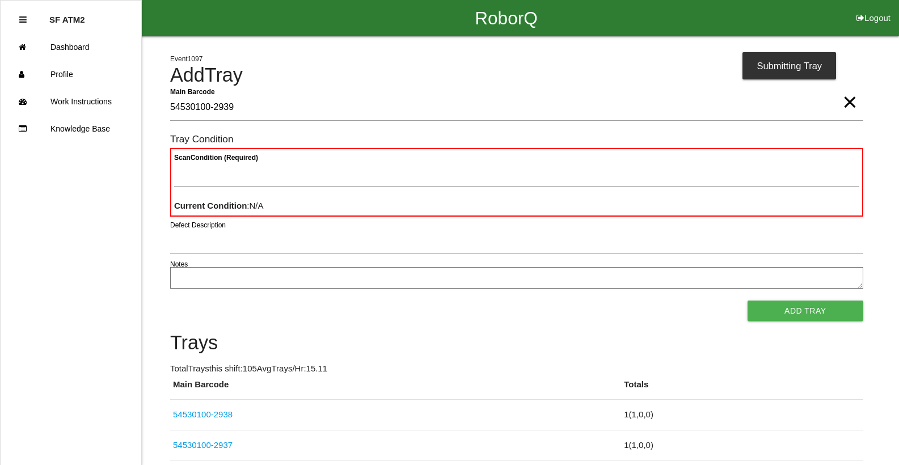
type Barcode "54530100-2939"
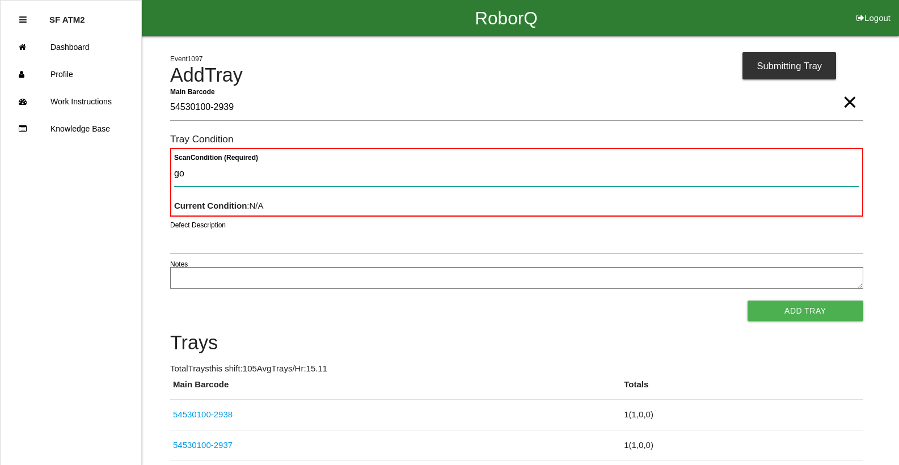
type Condition "goo"
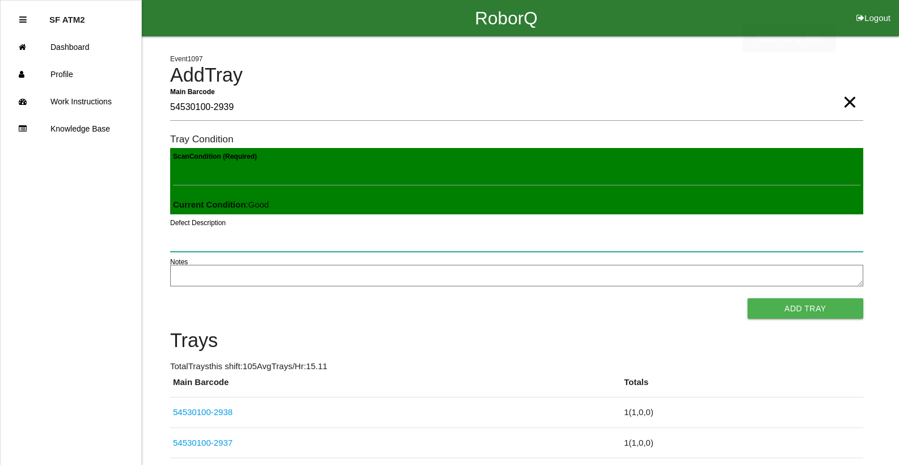
click at [748, 298] on button "Add Tray" at bounding box center [806, 308] width 116 height 20
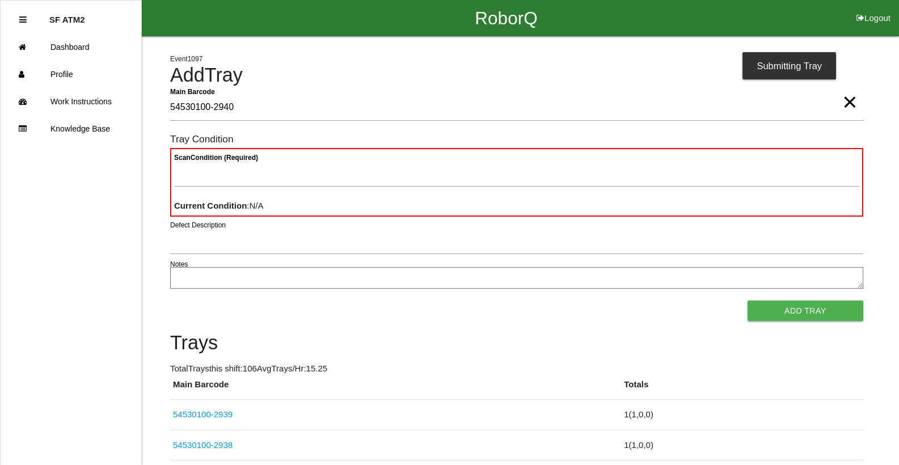
type Barcode "54530100-2940"
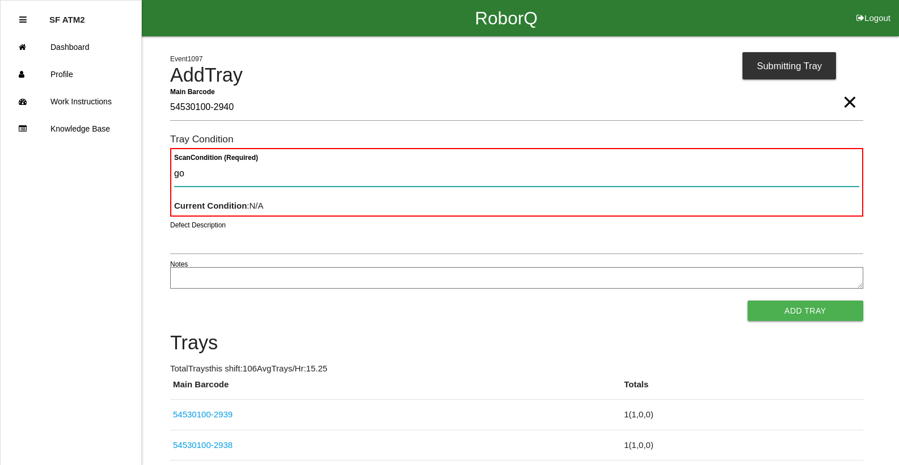
type Condition "goo"
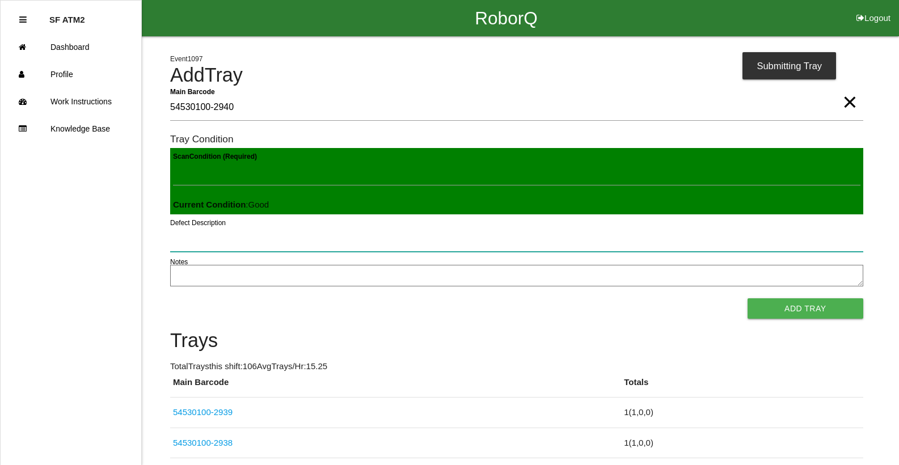
click at [748, 298] on button "Add Tray" at bounding box center [806, 308] width 116 height 20
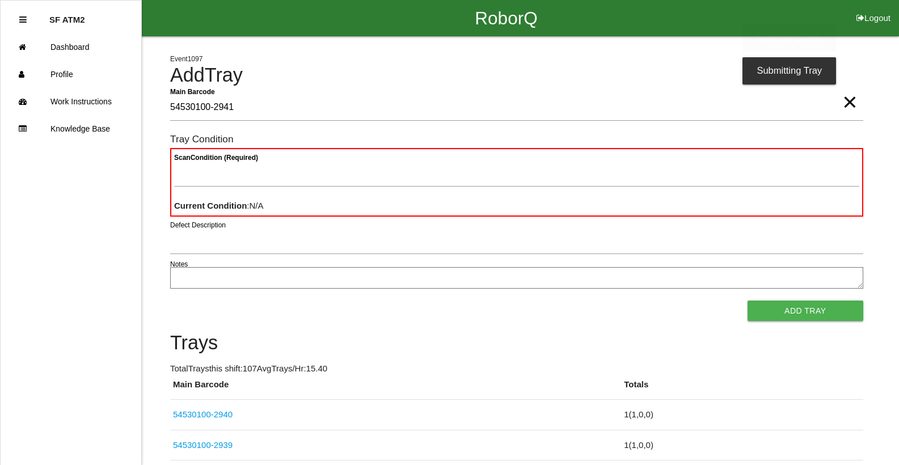
type Barcode "54530100-2941"
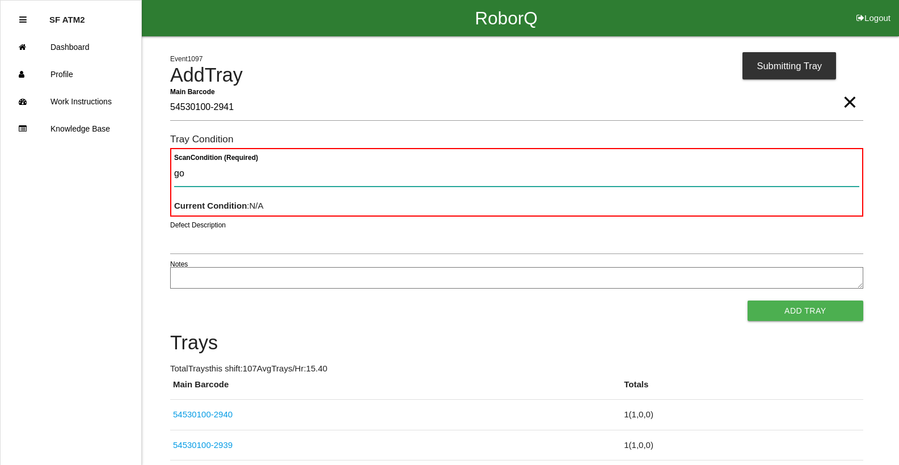
type Condition "goo"
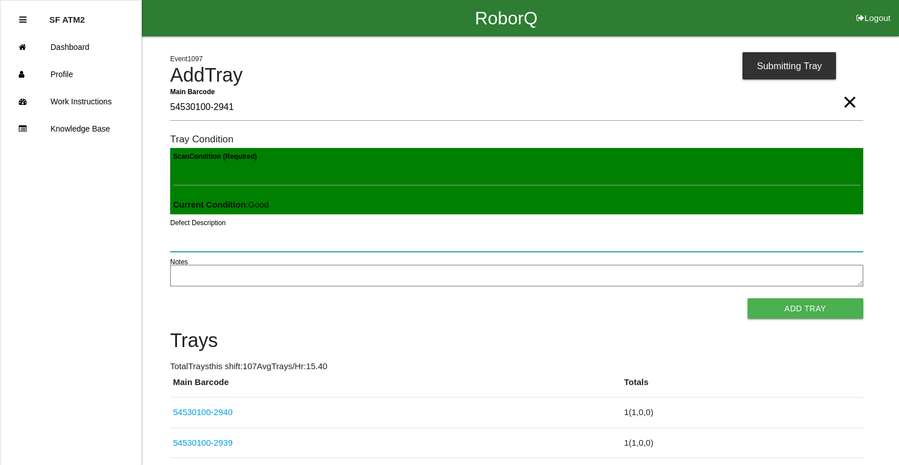
click at [748, 298] on button "Add Tray" at bounding box center [806, 308] width 116 height 20
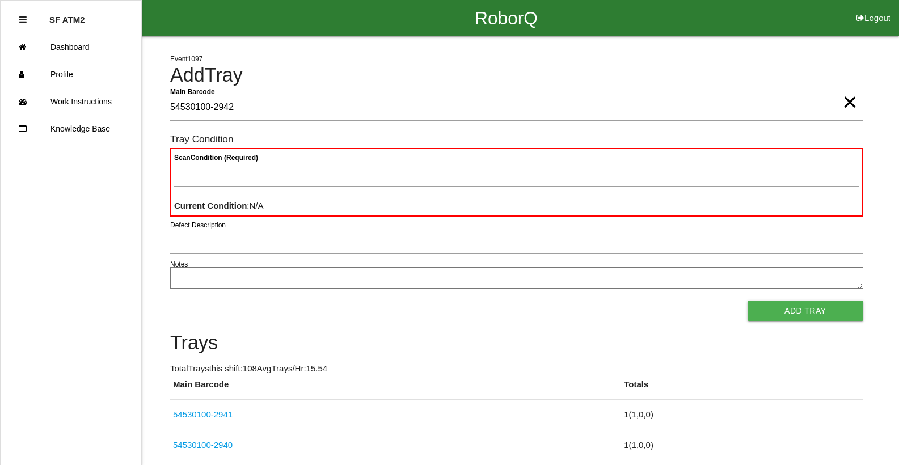
type Barcode "54530100-2942"
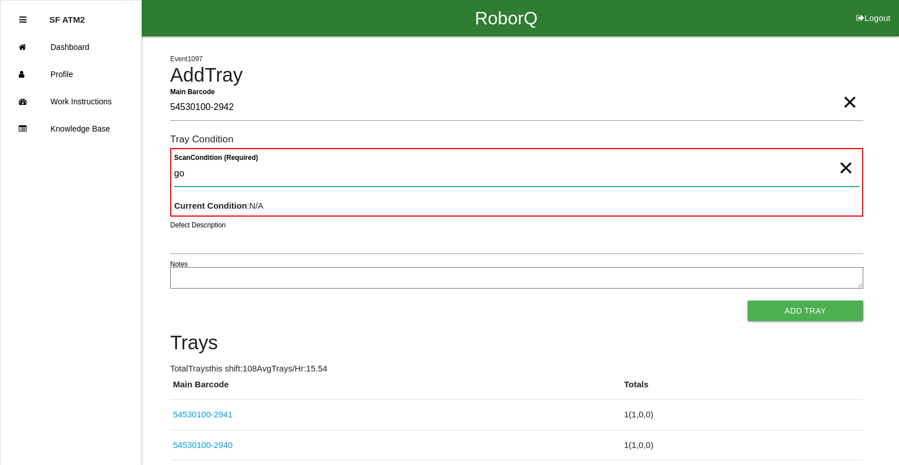
type Condition "goo"
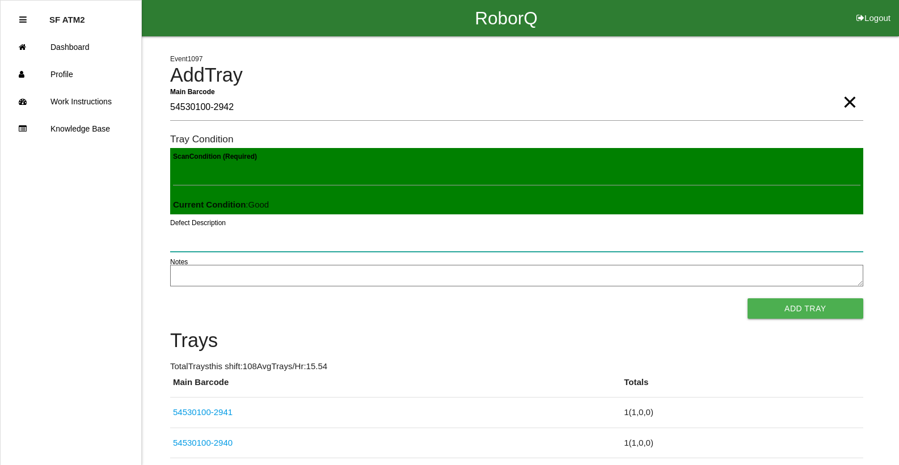
click at [748, 298] on button "Add Tray" at bounding box center [806, 308] width 116 height 20
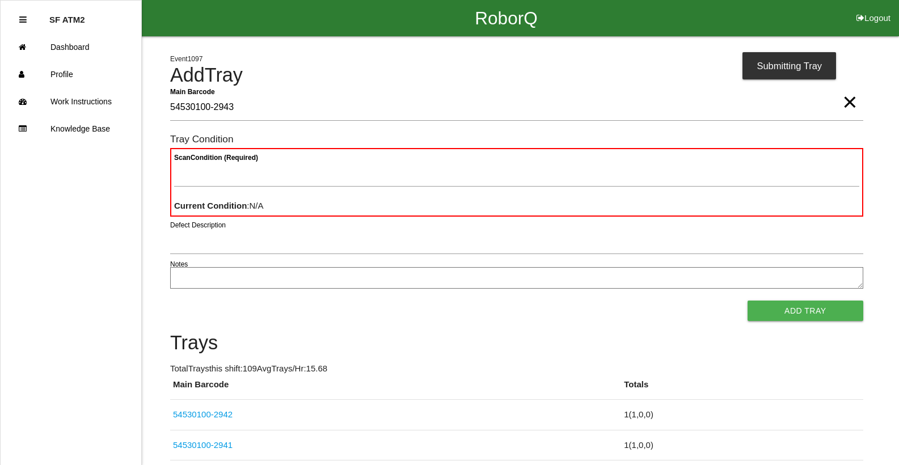
type Barcode "54530100-2943"
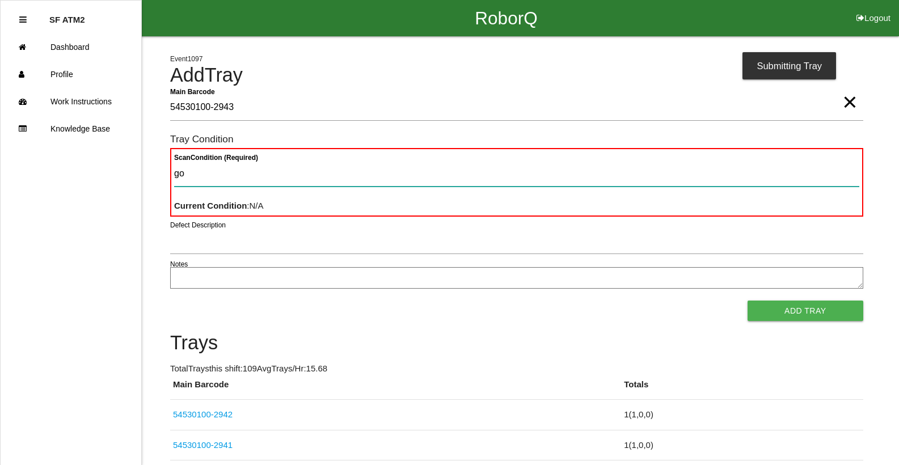
type Condition "goo"
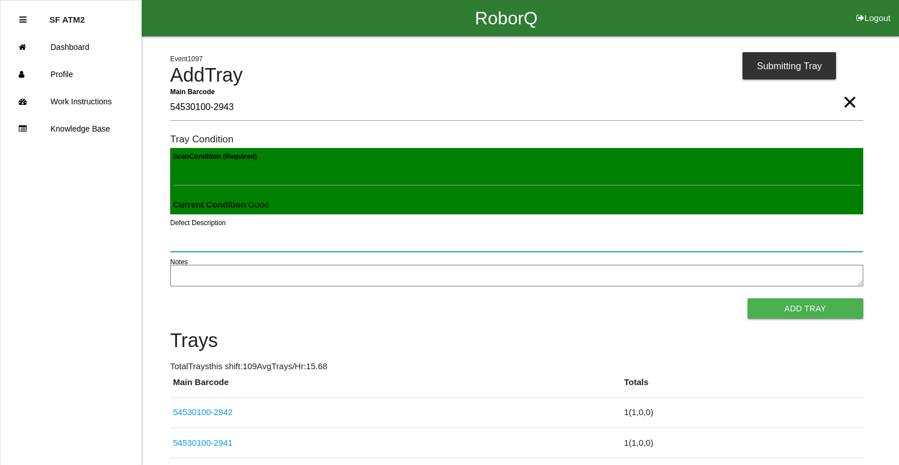
click at [748, 298] on button "Add Tray" at bounding box center [806, 308] width 116 height 20
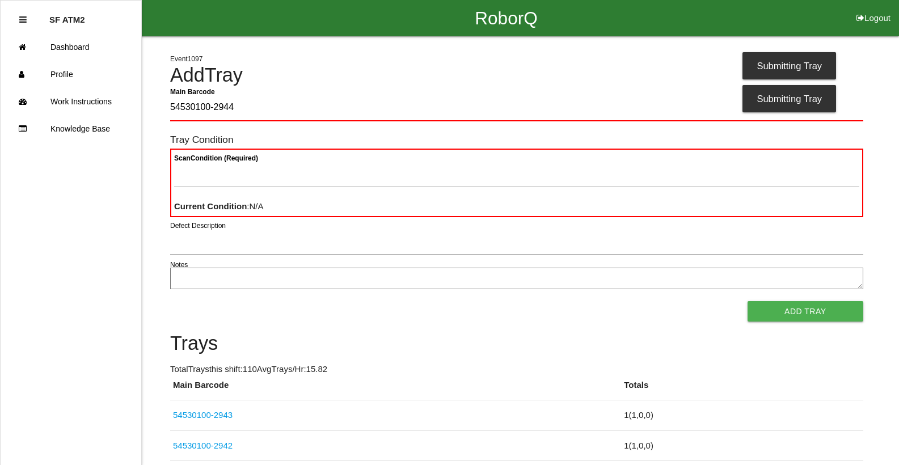
type Barcode "54530100-2944"
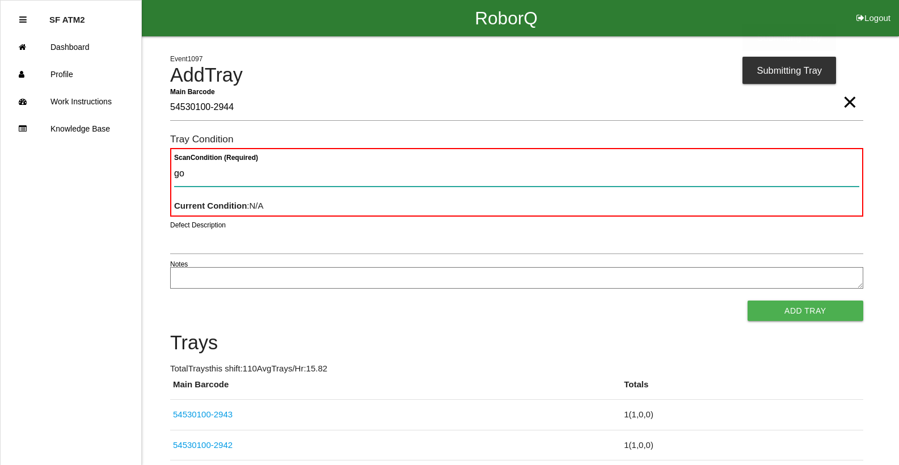
type Condition "goo"
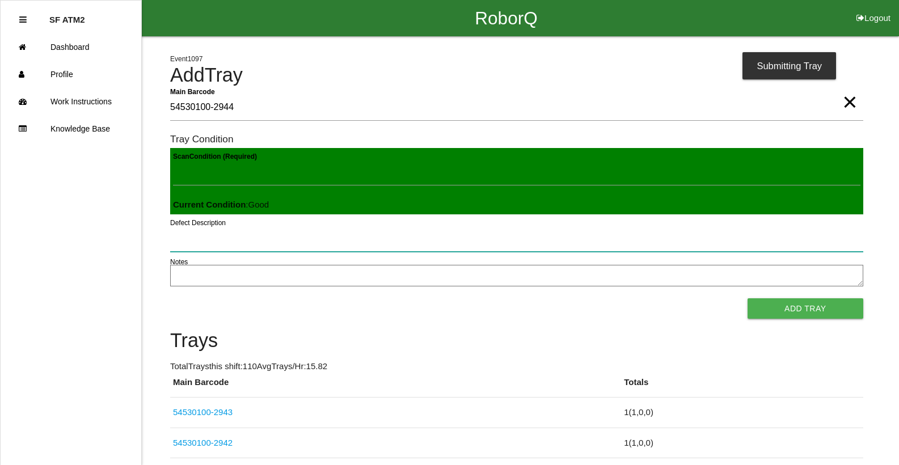
click at [748, 298] on button "Add Tray" at bounding box center [806, 308] width 116 height 20
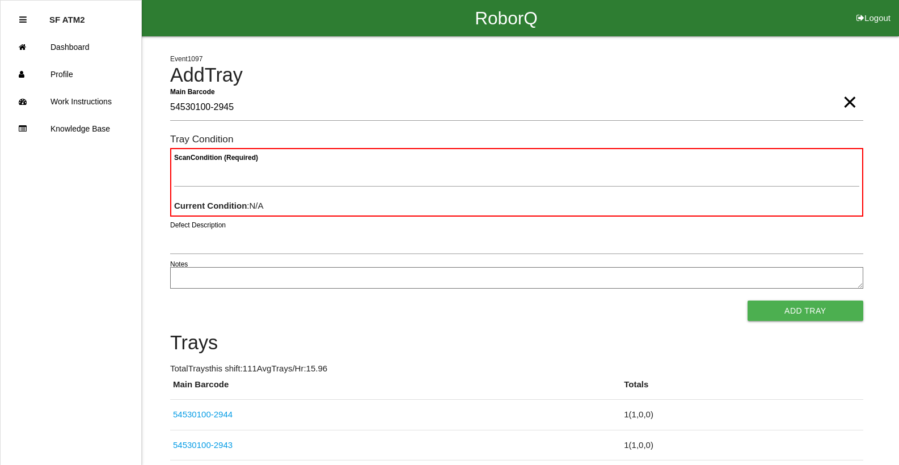
type Barcode "54530100-2945"
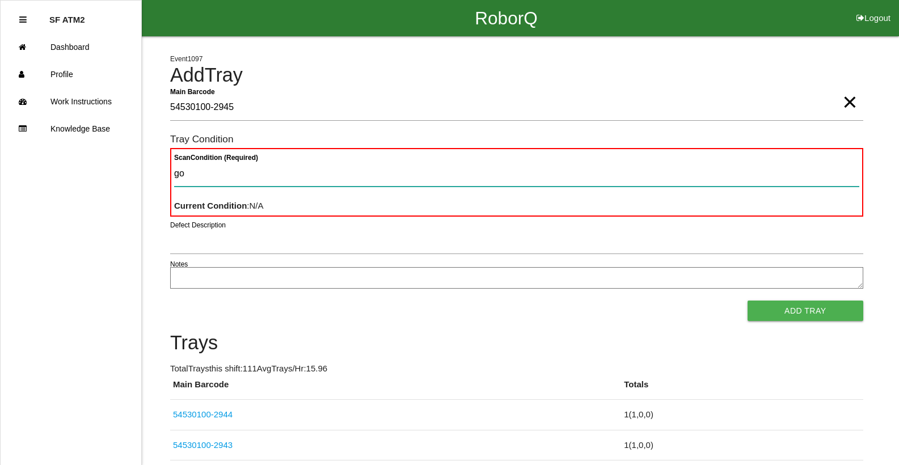
type Condition "goo"
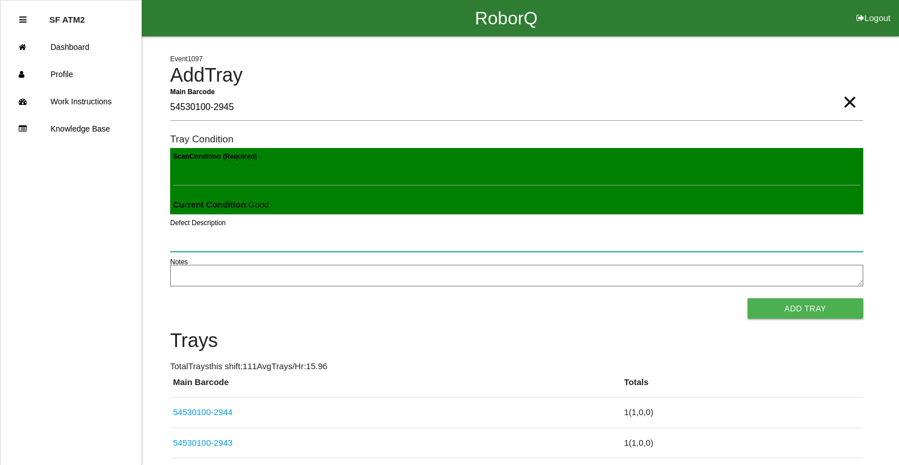
click at [748, 298] on button "Add Tray" at bounding box center [806, 308] width 116 height 20
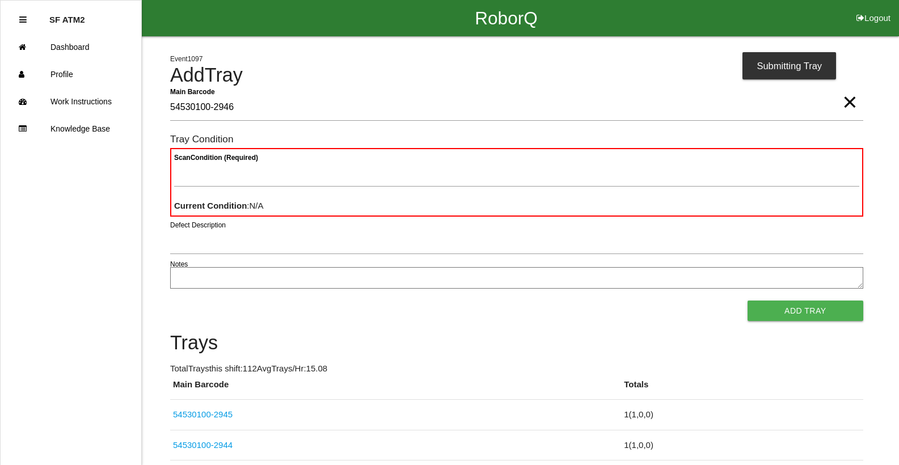
type Barcode "54530100-2946"
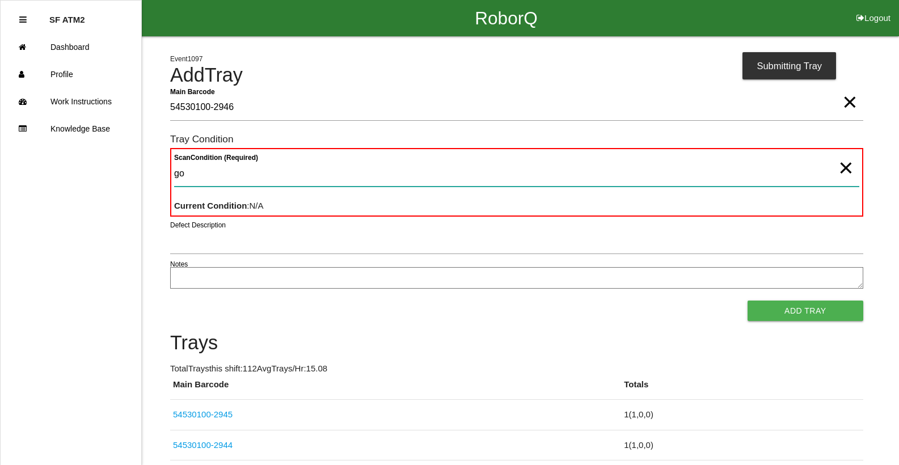
type Condition "goo"
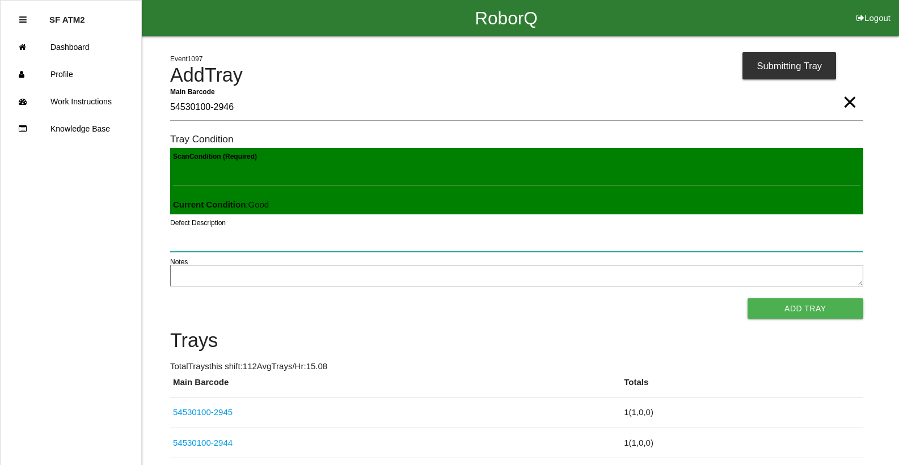
click at [748, 298] on button "Add Tray" at bounding box center [806, 308] width 116 height 20
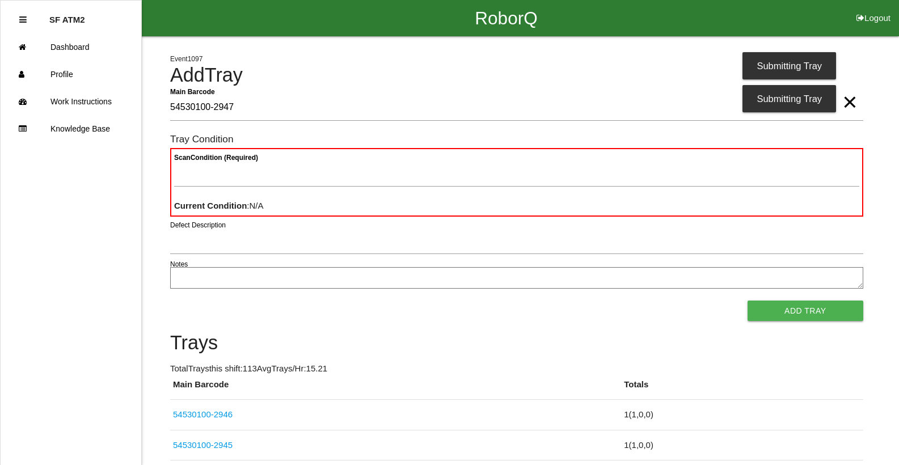
type Barcode "54530100-2947"
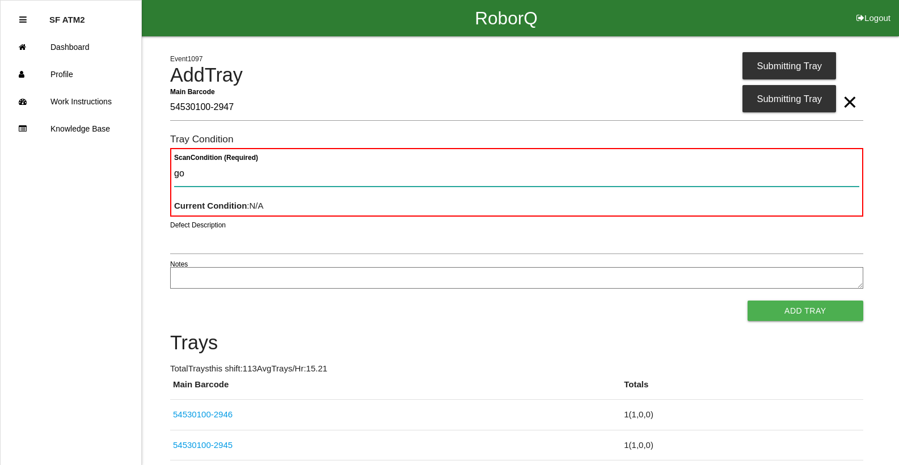
type Condition "goo"
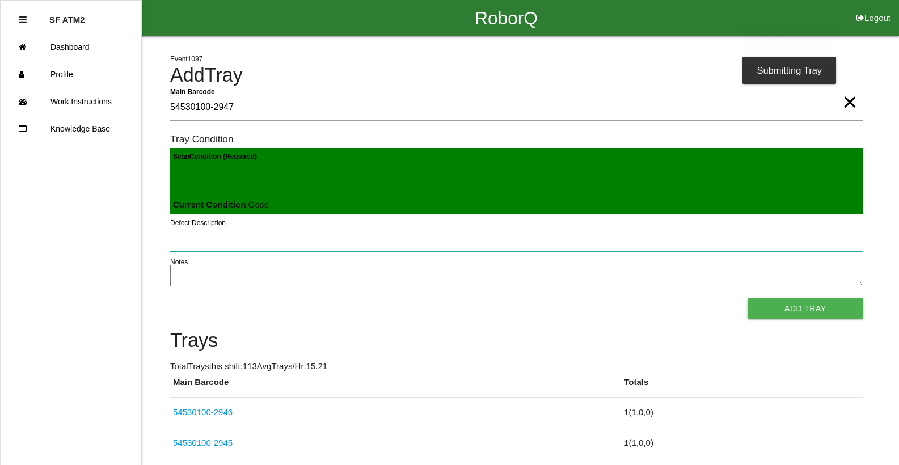
click button "Add Tray" at bounding box center [806, 308] width 116 height 20
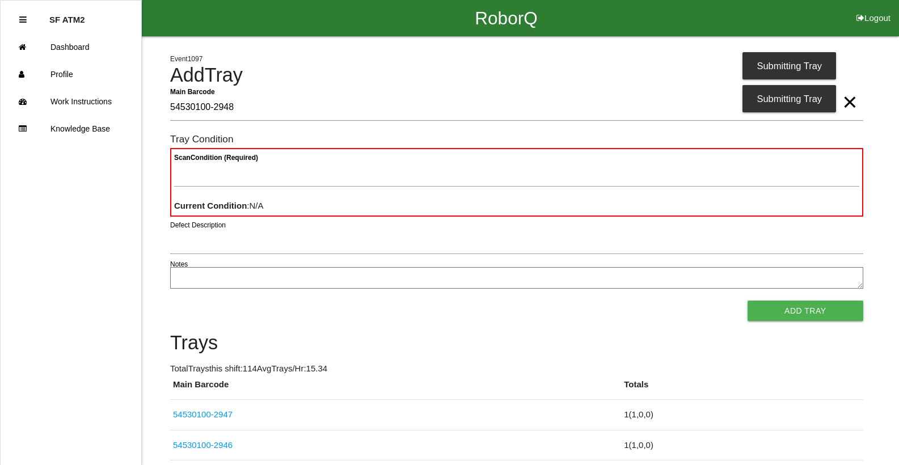
type Barcode "54530100-2948"
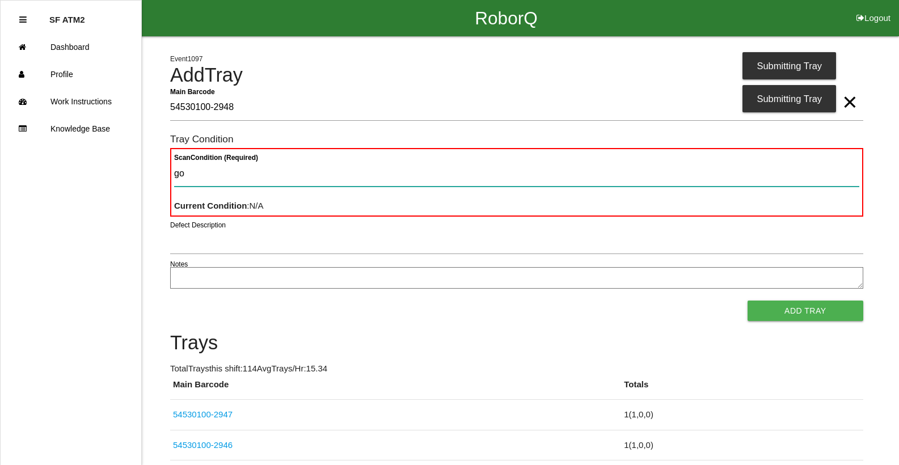
type Condition "goo"
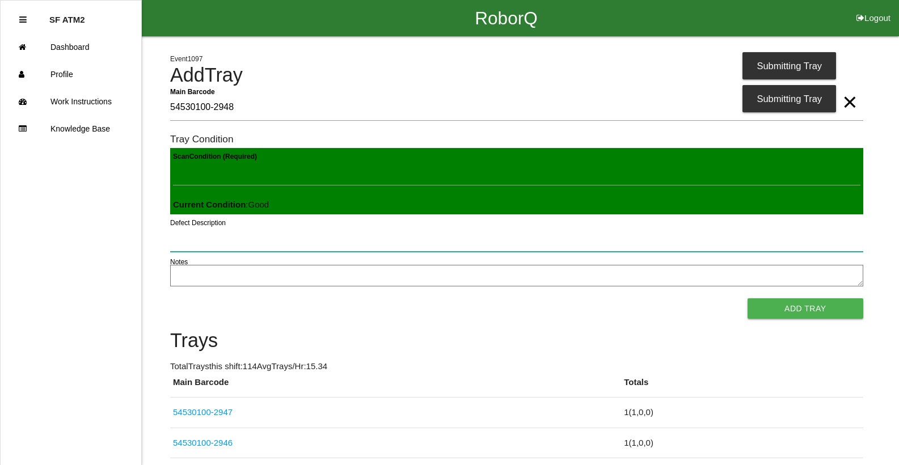
click at [748, 298] on button "Add Tray" at bounding box center [806, 308] width 116 height 20
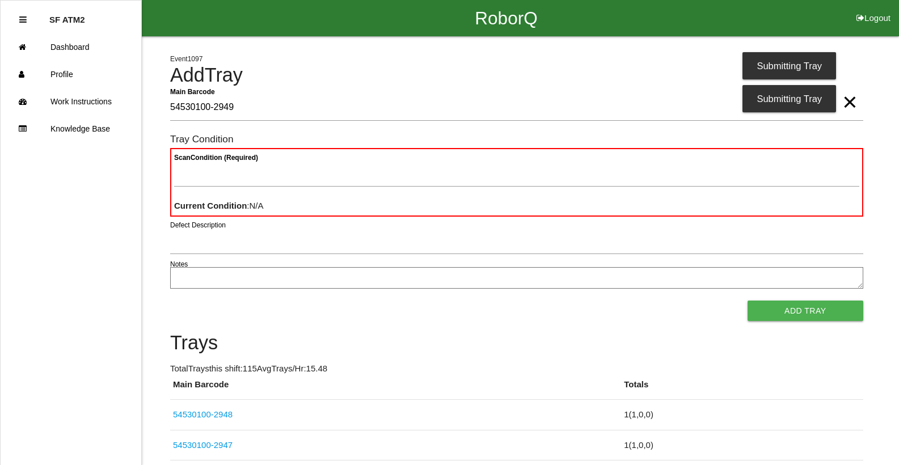
type Barcode "54530100-2949"
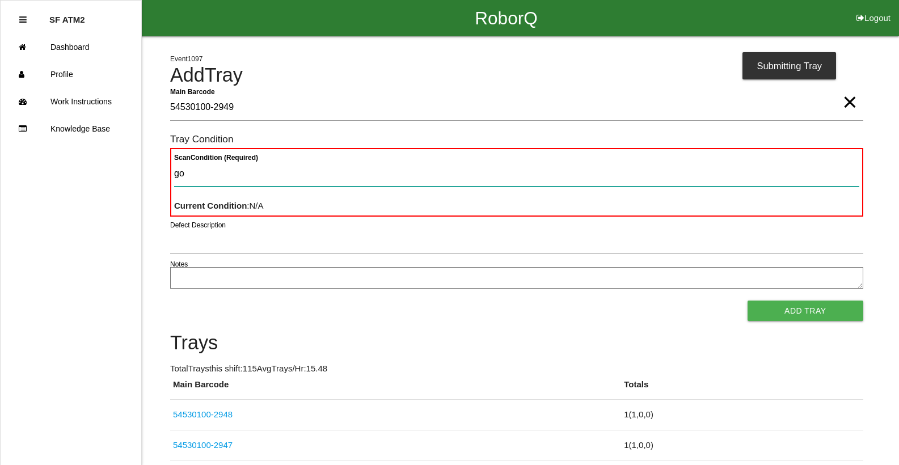
type Condition "goo"
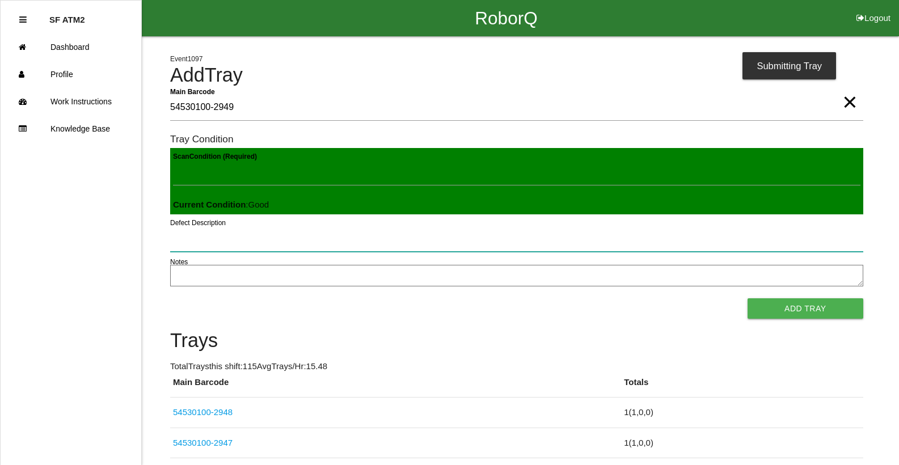
click at [748, 298] on button "Add Tray" at bounding box center [806, 308] width 116 height 20
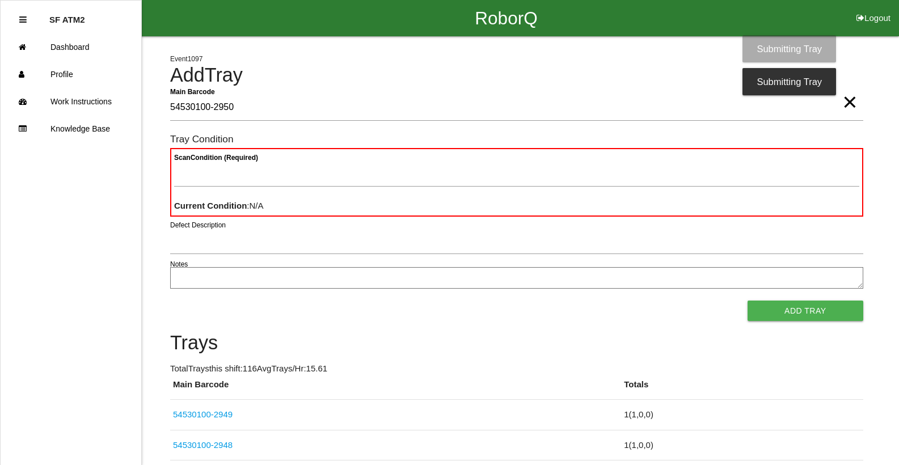
type Barcode "54530100-2950"
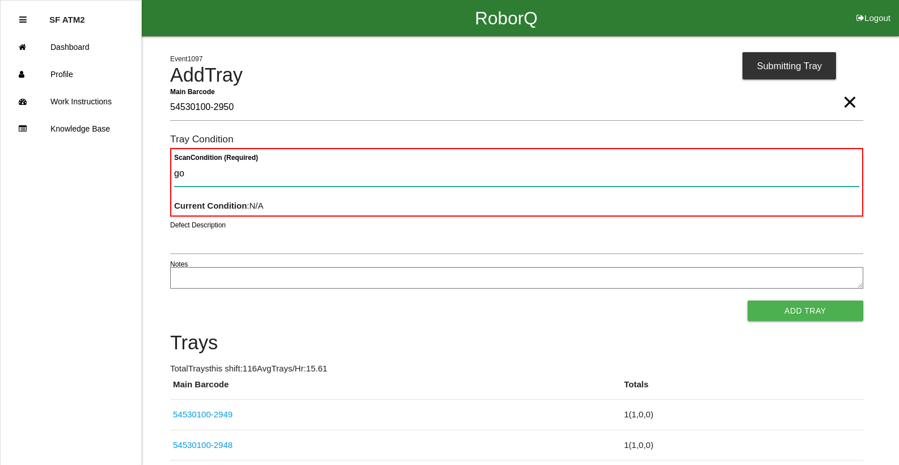
type Condition "goo"
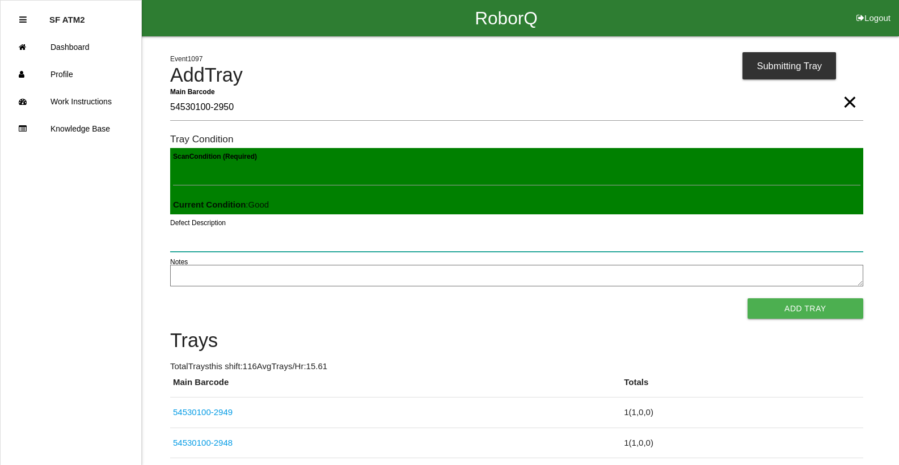
click at [748, 298] on button "Add Tray" at bounding box center [806, 308] width 116 height 20
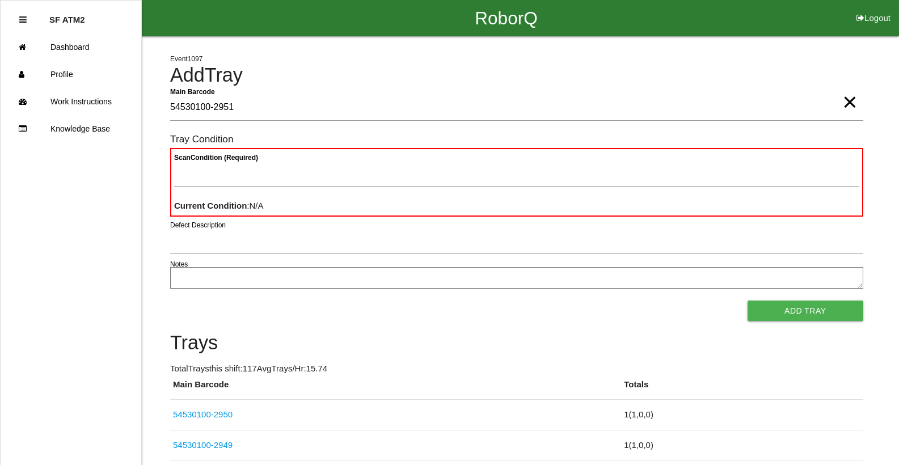
type Barcode "54530100-2951"
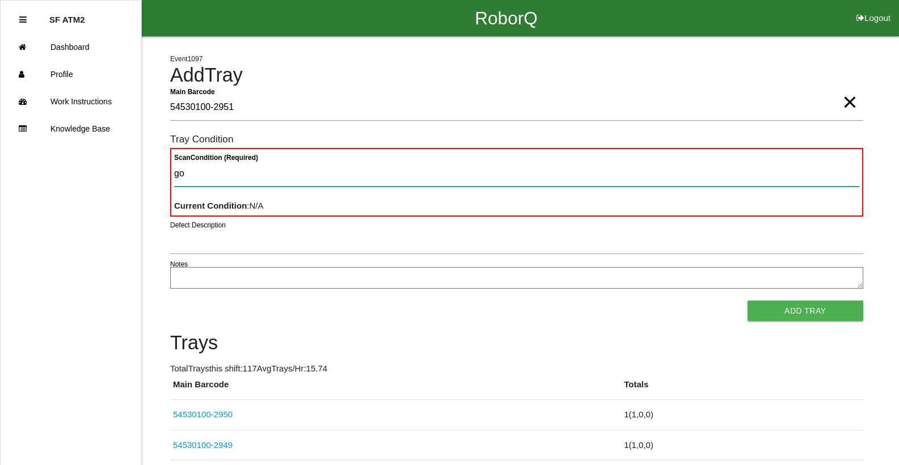
type Condition "goo"
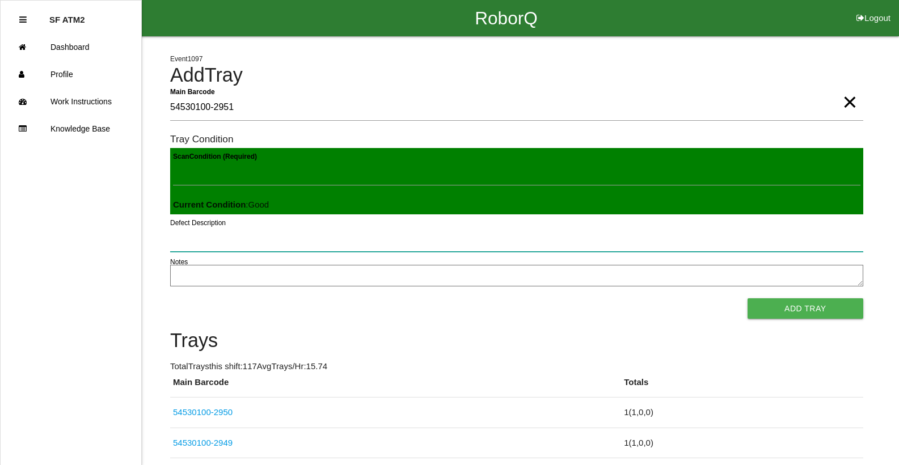
click at [748, 298] on button "Add Tray" at bounding box center [806, 308] width 116 height 20
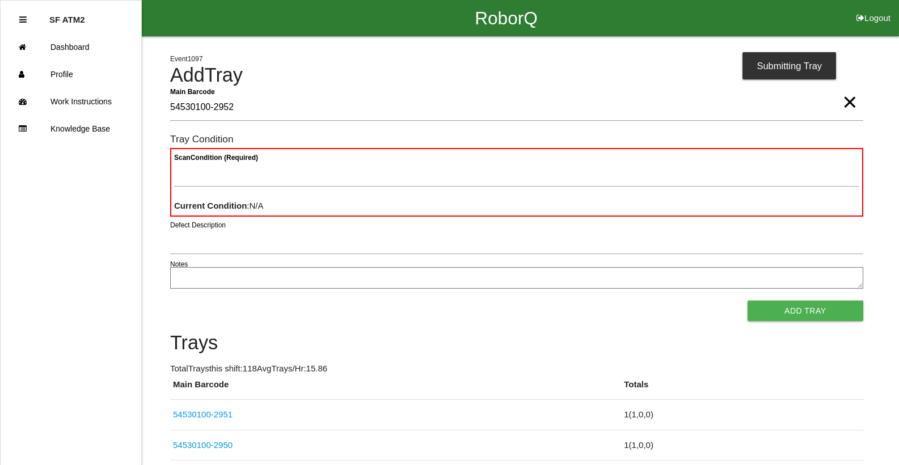
type Barcode "54530100-2952"
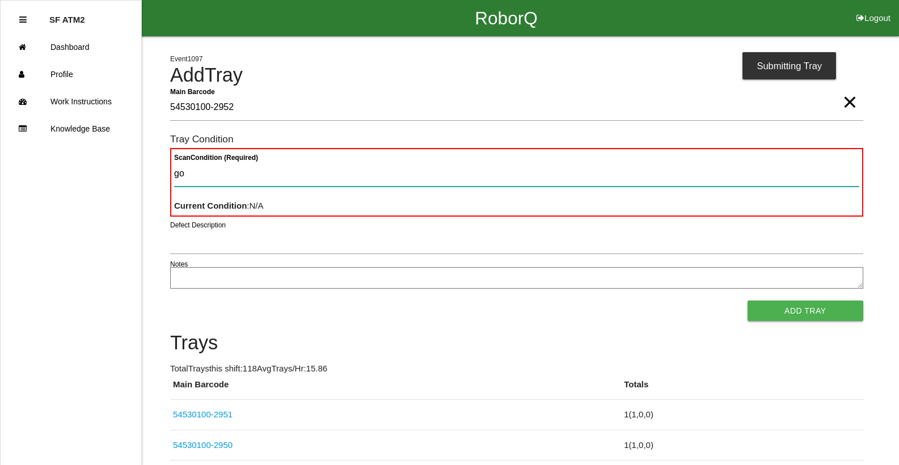
type Condition "goo"
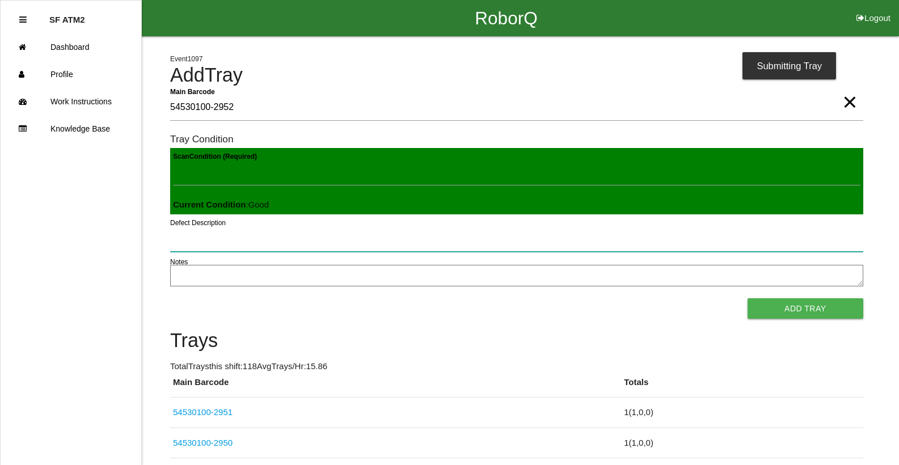
click at [748, 298] on button "Add Tray" at bounding box center [806, 308] width 116 height 20
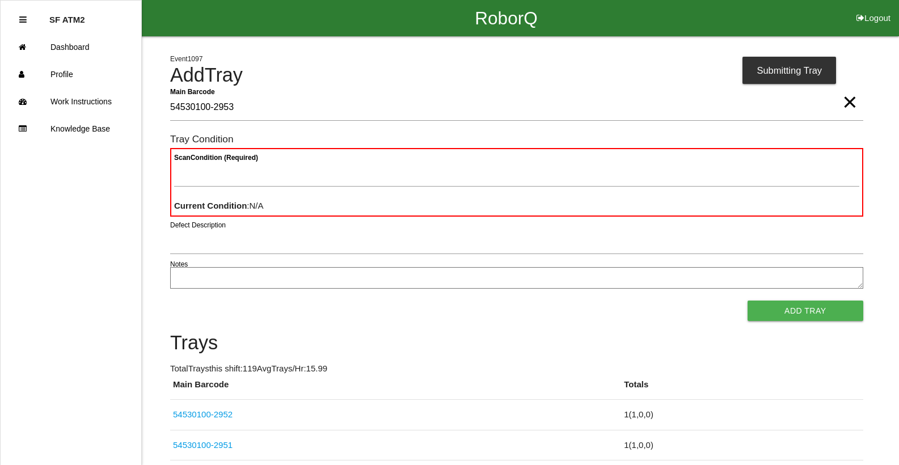
type Barcode "54530100-2953"
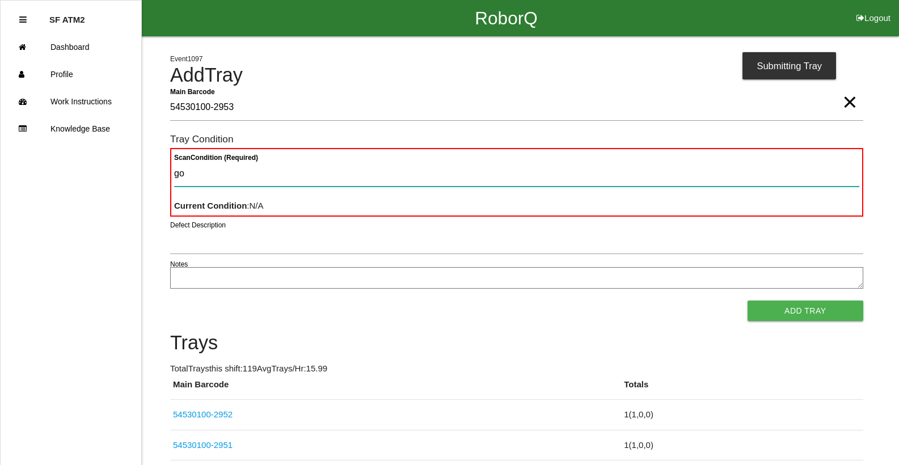
type Condition "goo"
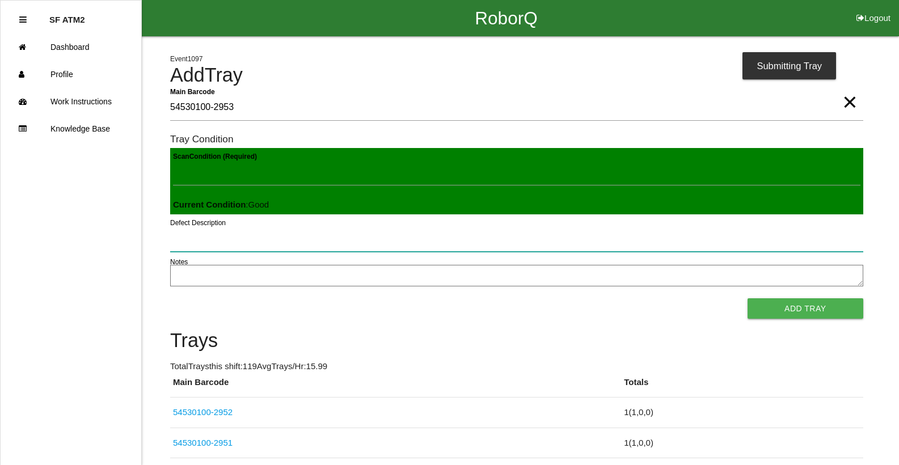
click at [748, 298] on button "Add Tray" at bounding box center [806, 308] width 116 height 20
